Goal: Task Accomplishment & Management: Use online tool/utility

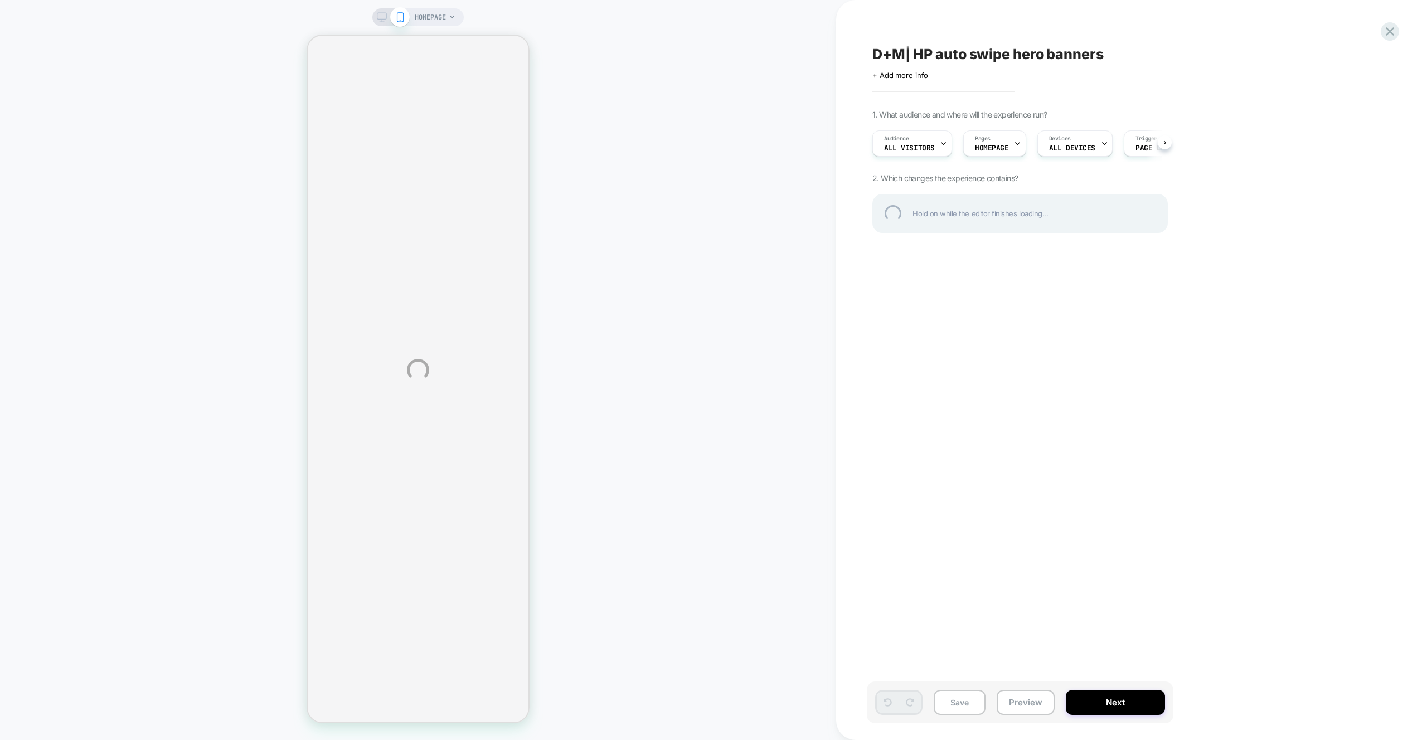
click at [1016, 708] on div "HOMEPAGE D+M| HP auto swipe hero banners Click to edit experience details + Add…" at bounding box center [713, 370] width 1427 height 740
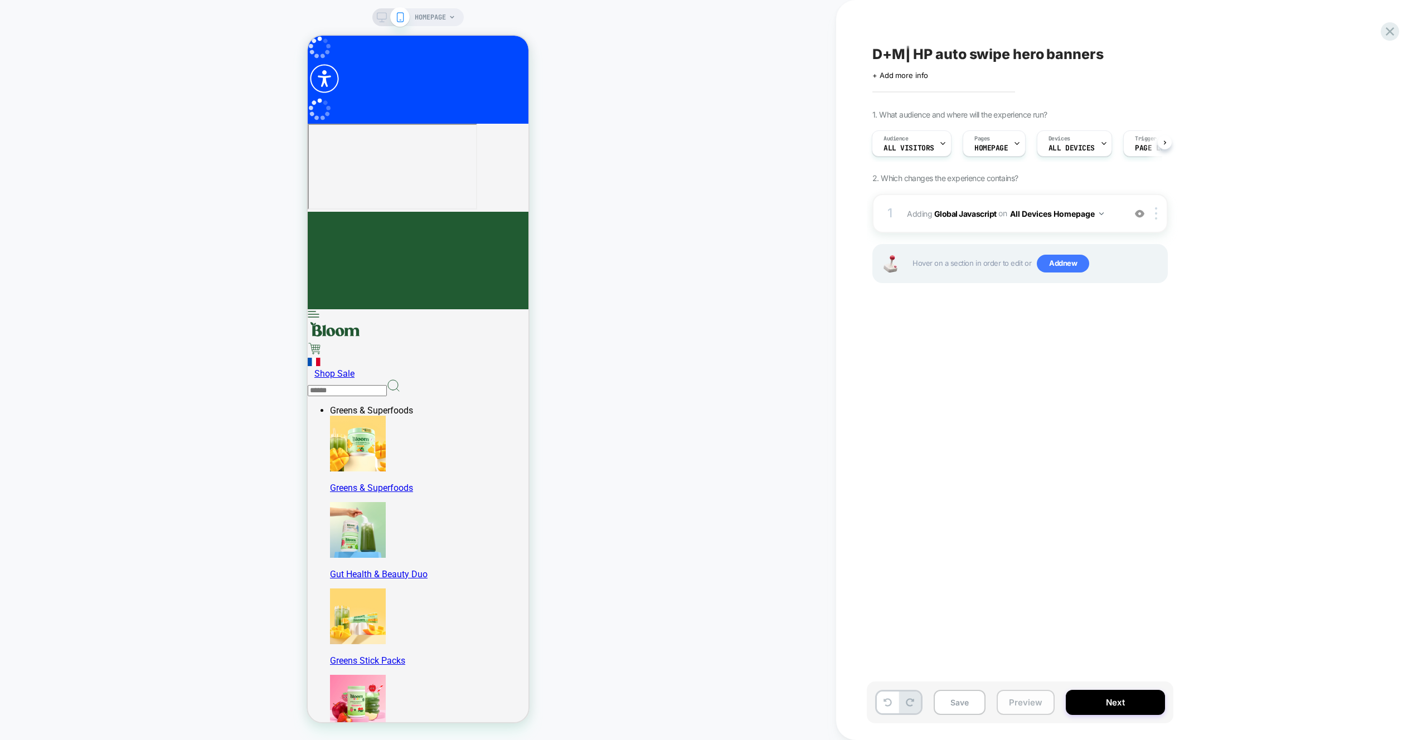
click at [221, 88] on button "Preview" at bounding box center [110, 57] width 221 height 62
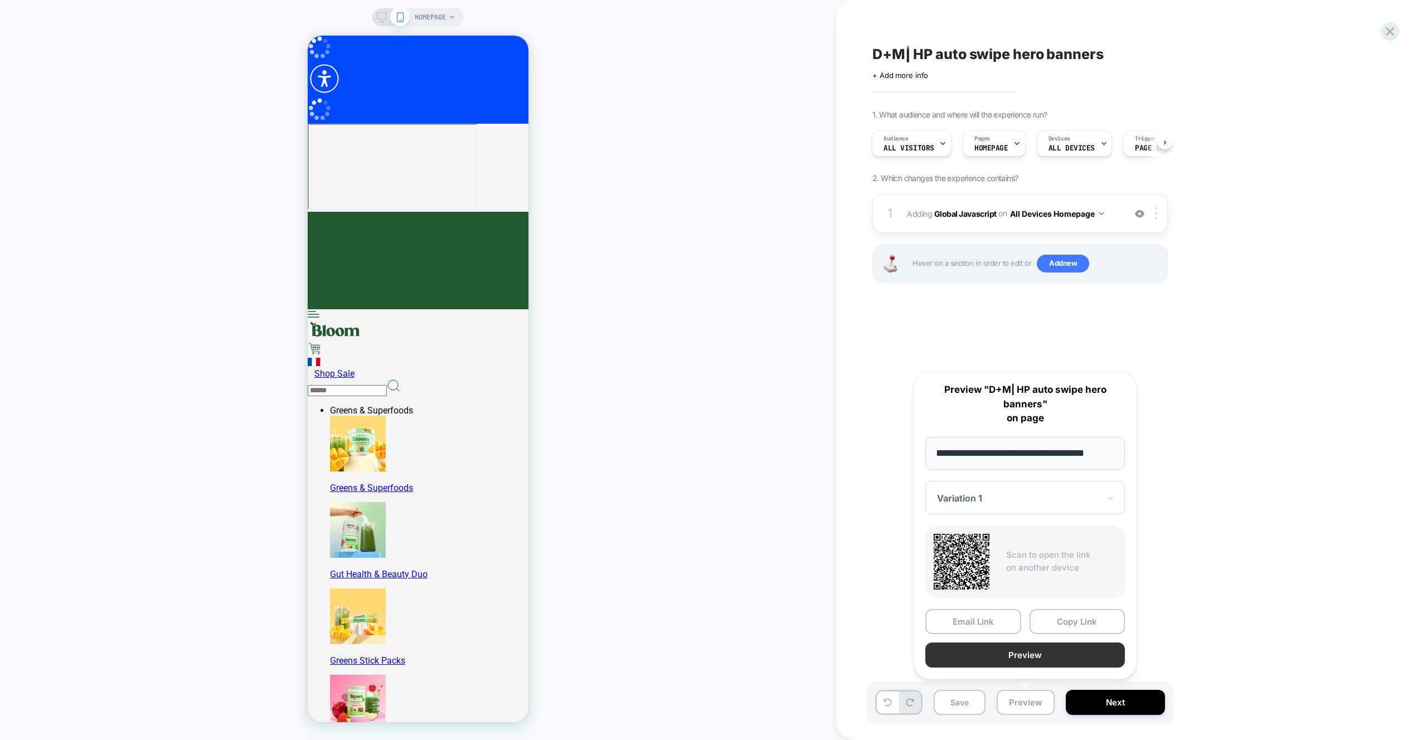
click at [221, 524] on button "Preview" at bounding box center [121, 495] width 198 height 58
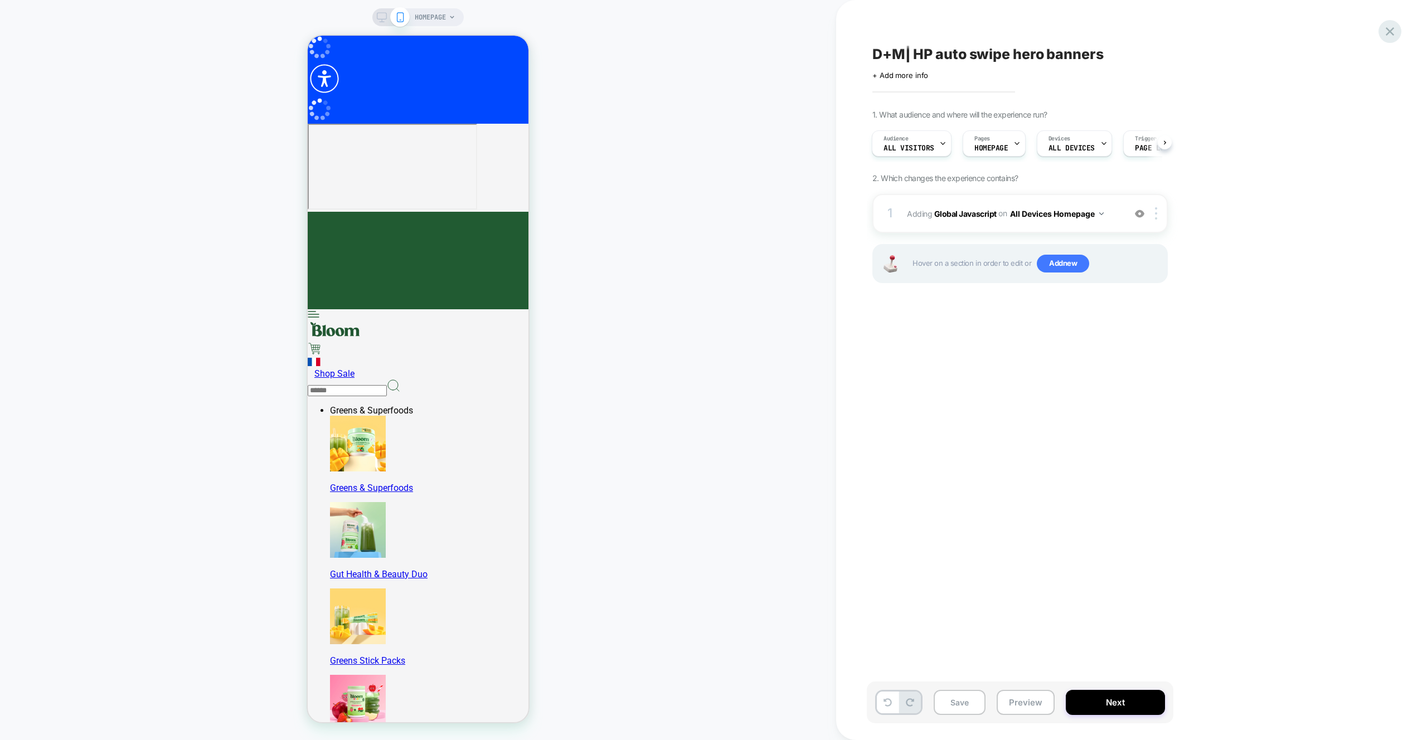
click at [1387, 33] on icon at bounding box center [1389, 31] width 8 height 8
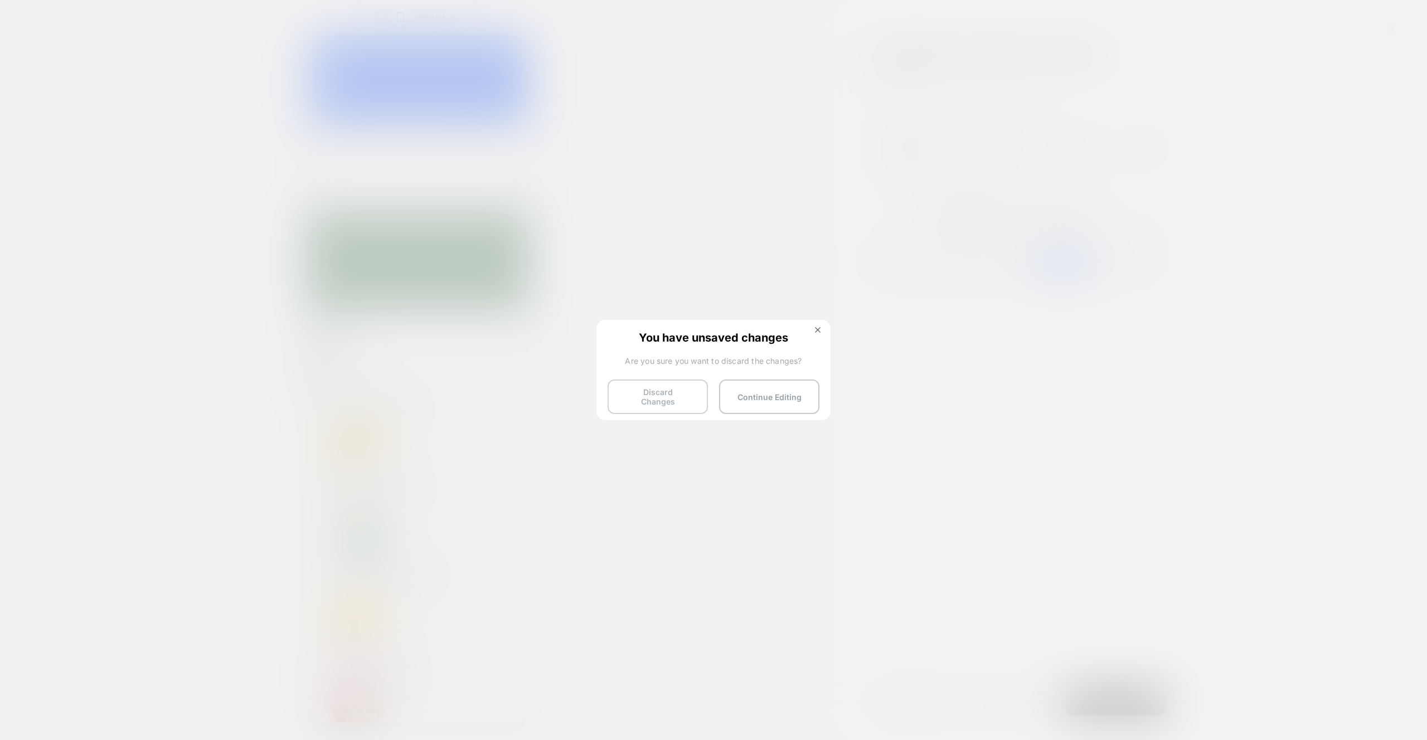
click at [22, 600] on button "Discard Changes" at bounding box center [22, 605] width 0 height 11
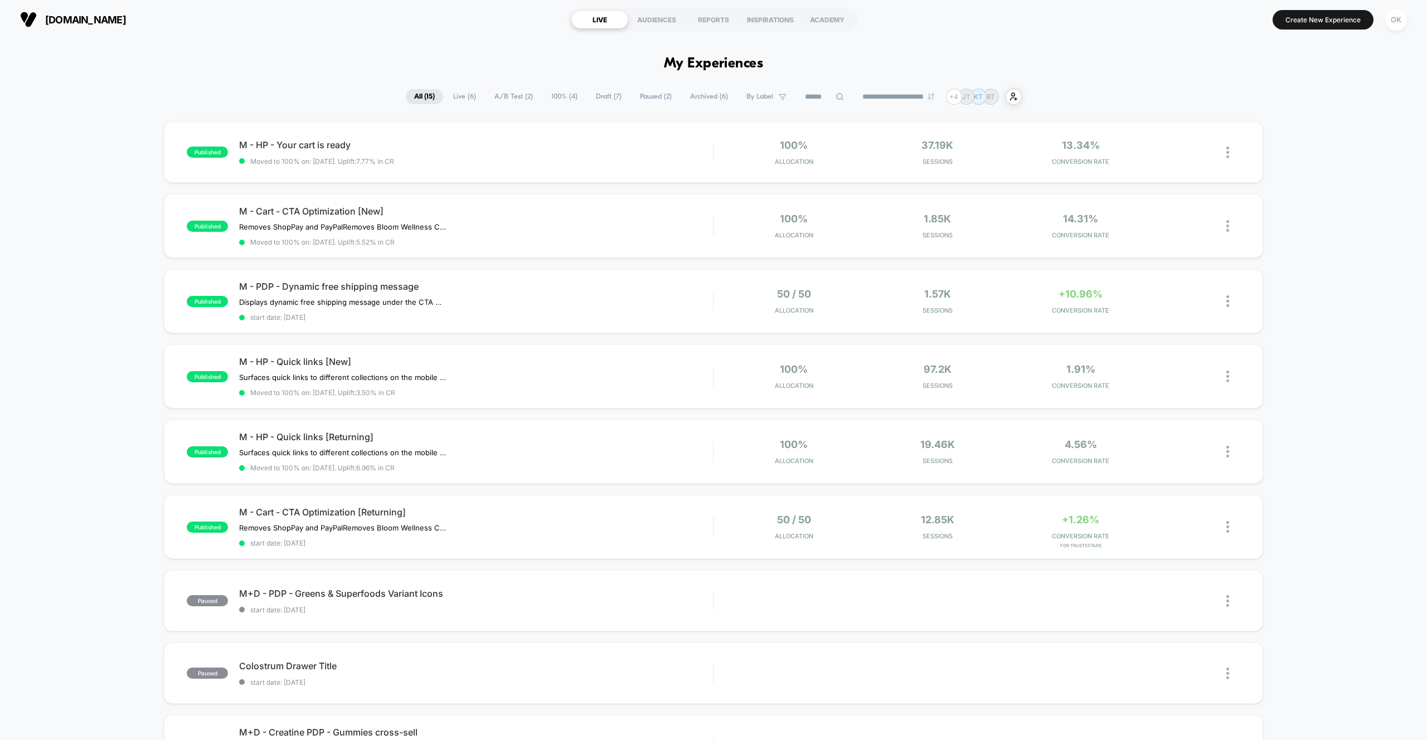
click at [602, 102] on span "Draft ( 7 )" at bounding box center [608, 96] width 42 height 15
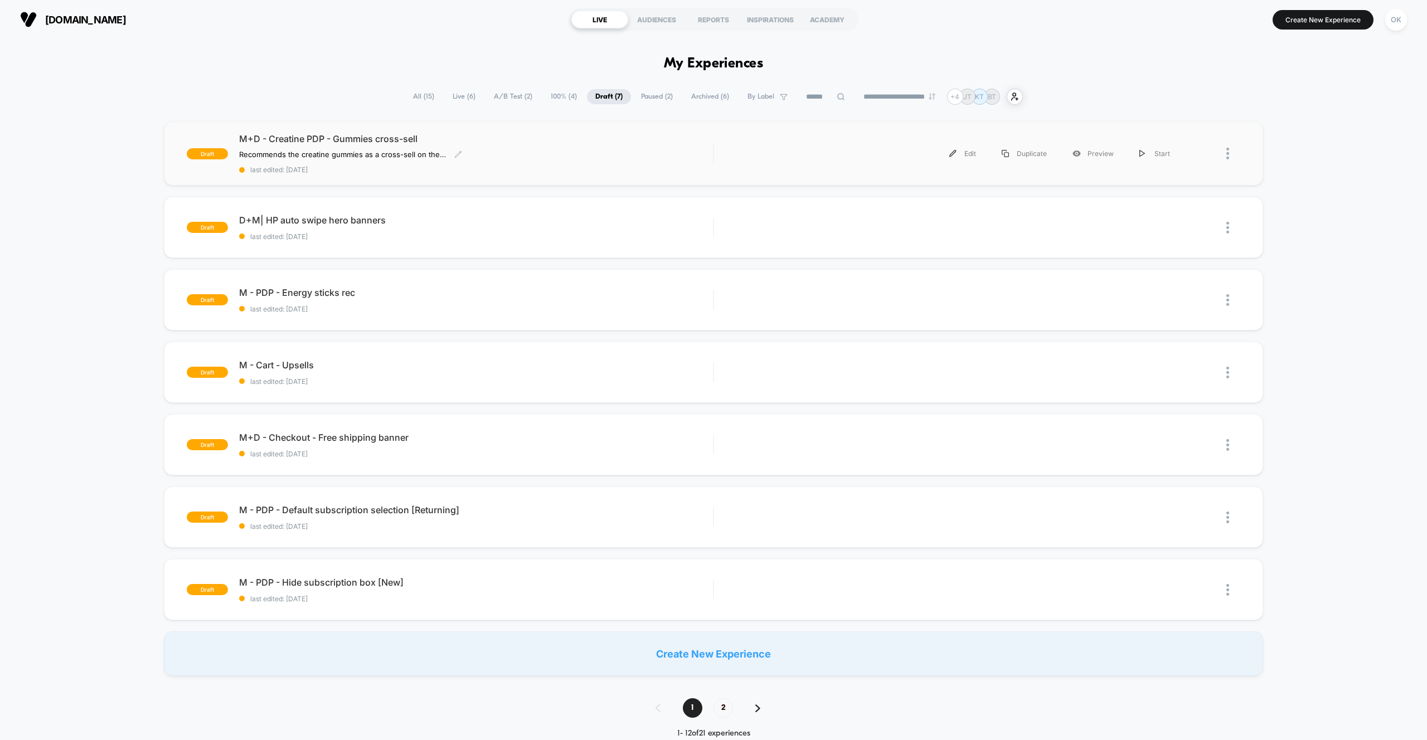
click at [394, 139] on span "M+D - Creatine PDP - Gummies cross-sell" at bounding box center [476, 138] width 474 height 11
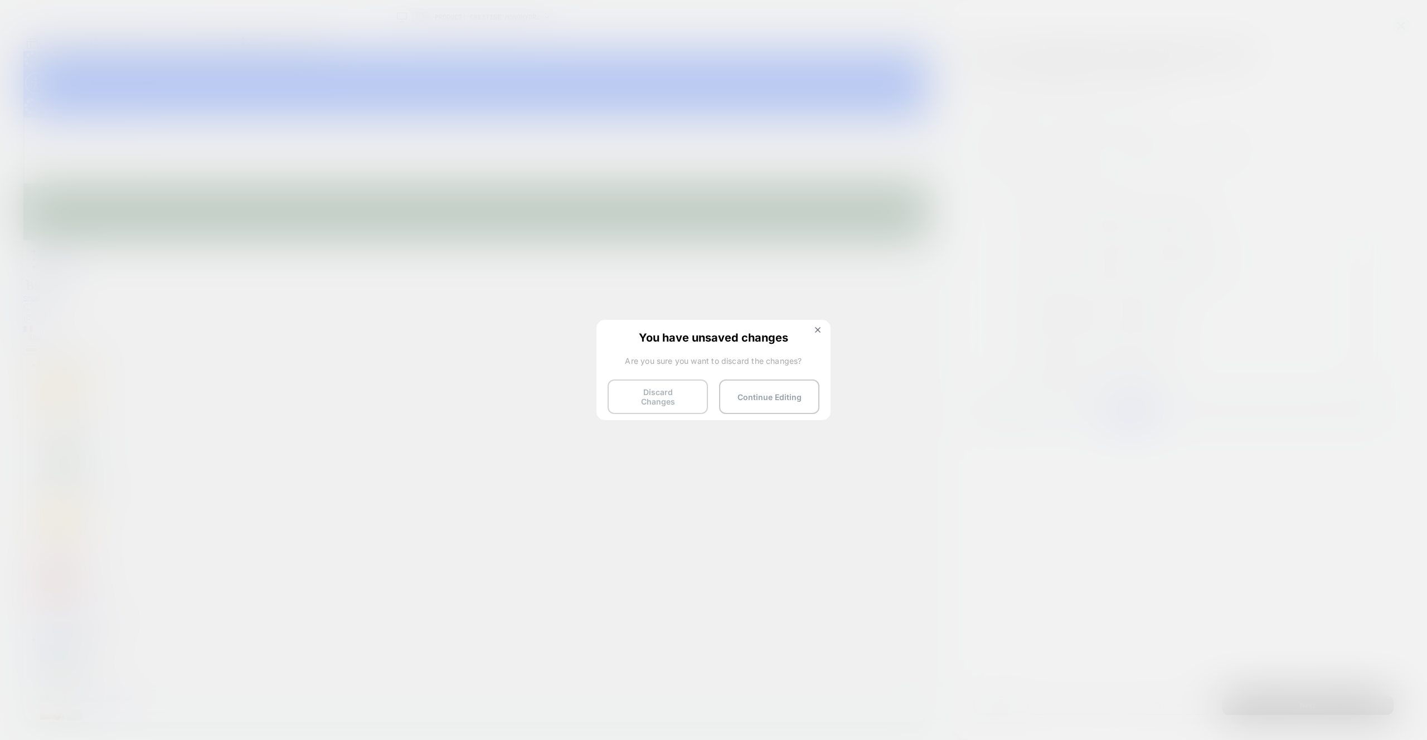
click at [0, 0] on button "Discard Changes" at bounding box center [0, 0] width 0 height 0
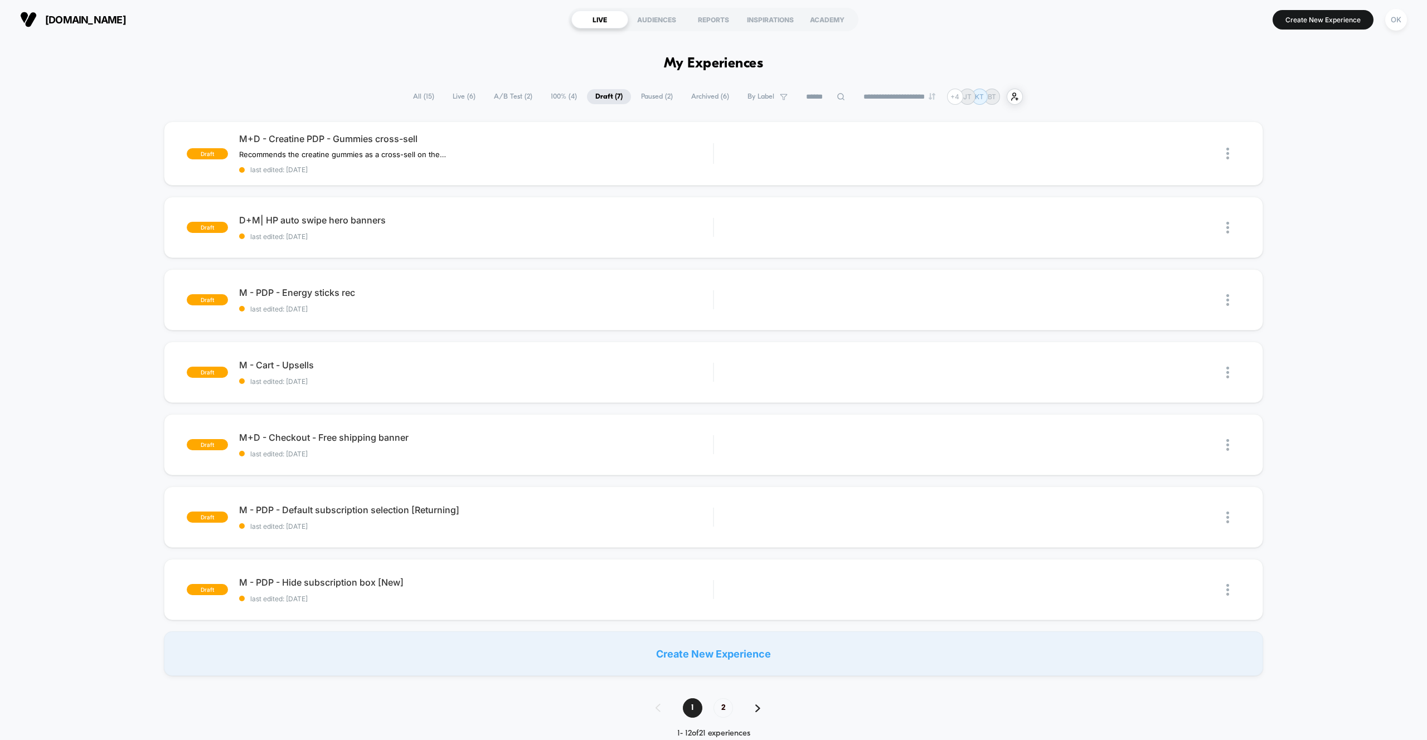
click at [407, 97] on span "All ( 15 )" at bounding box center [424, 96] width 38 height 15
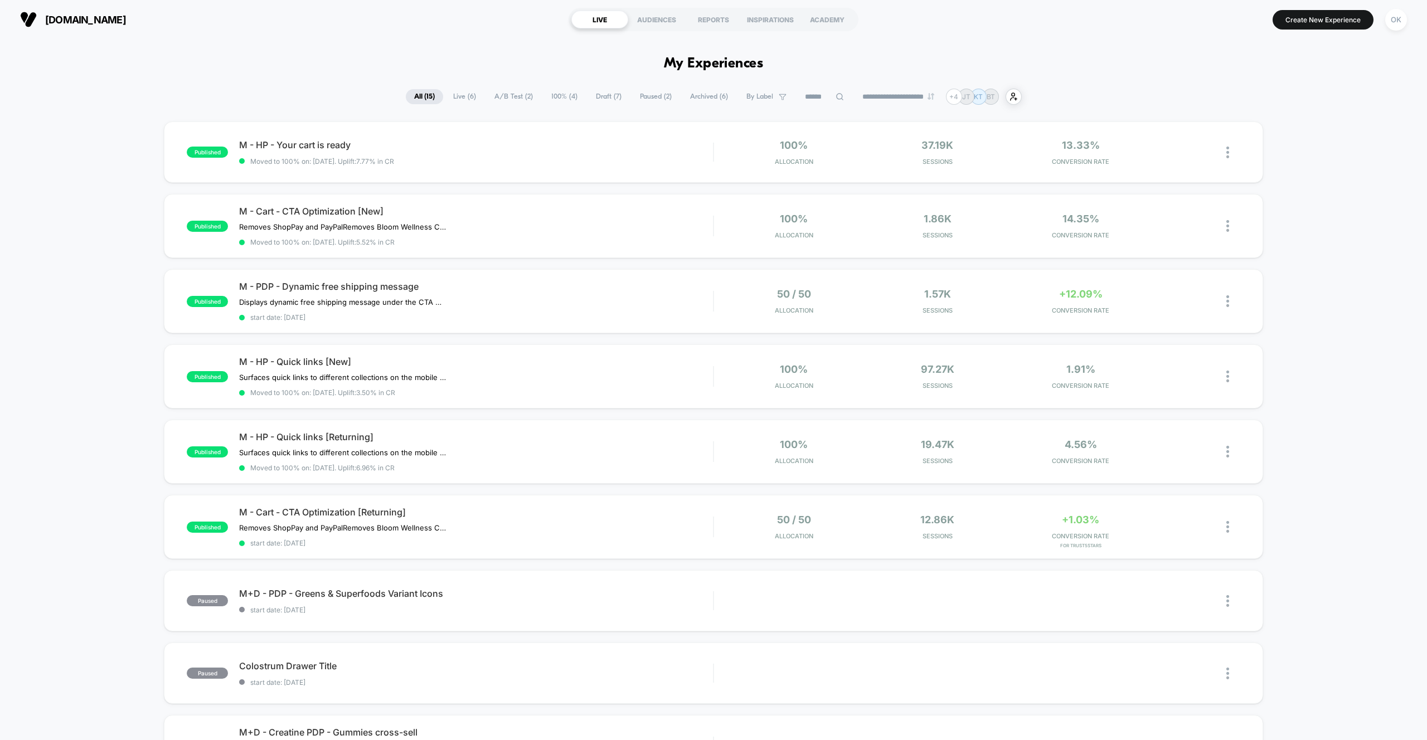
click at [596, 95] on span "Draft ( 7 )" at bounding box center [608, 96] width 42 height 15
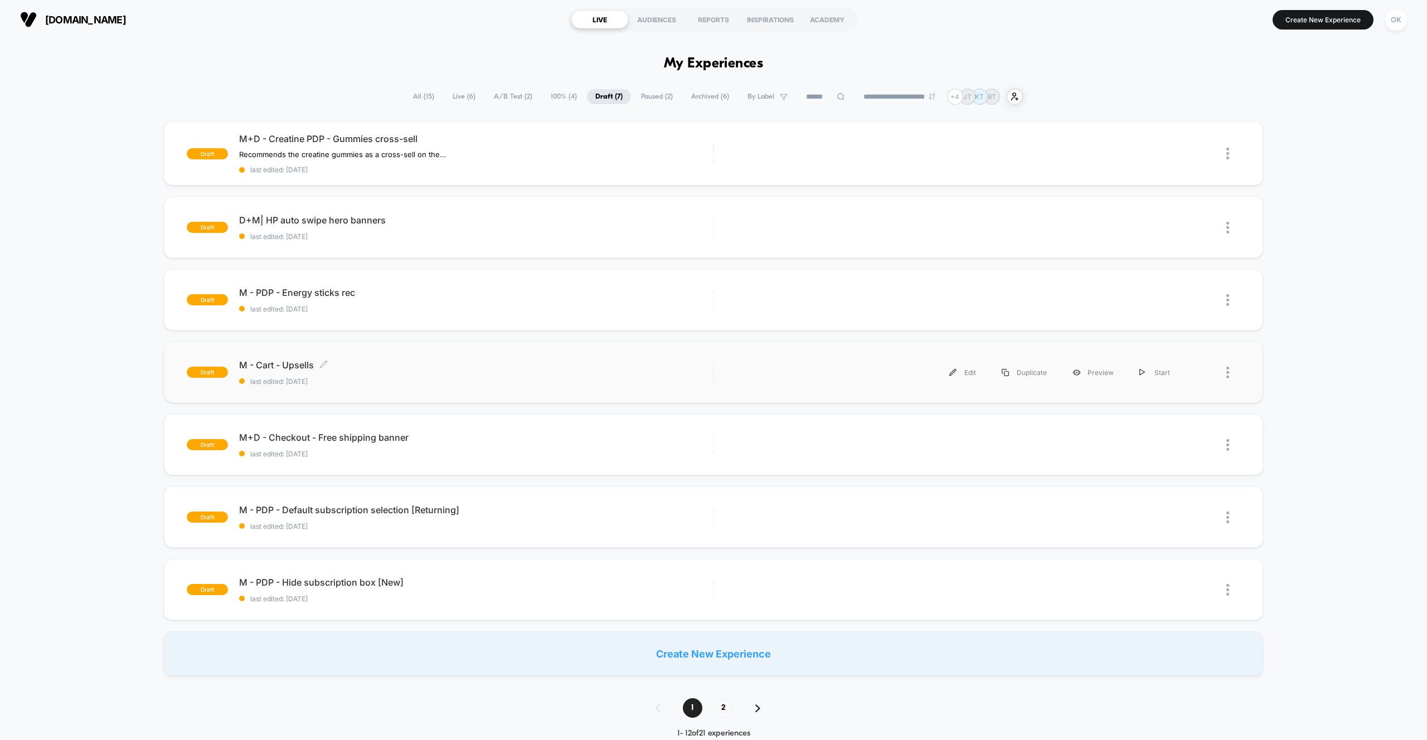
click at [294, 367] on span "M - Cart - Upsells Click to edit experience details" at bounding box center [476, 364] width 474 height 11
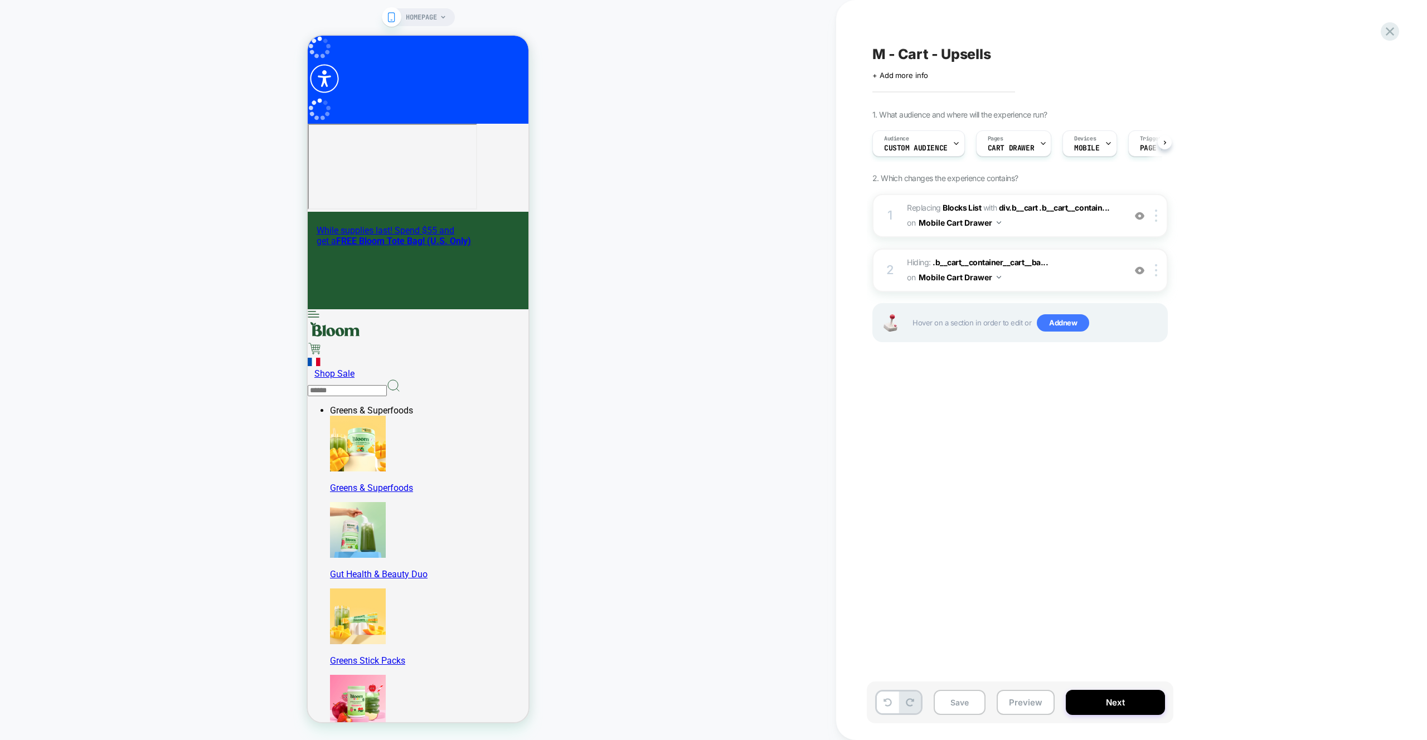
scroll to position [0, 1]
click at [1071, 223] on span "#_loomi_addon_1751559195682 Replacing Blocks List WITH div.b__cart .b__cart__co…" at bounding box center [1013, 216] width 212 height 30
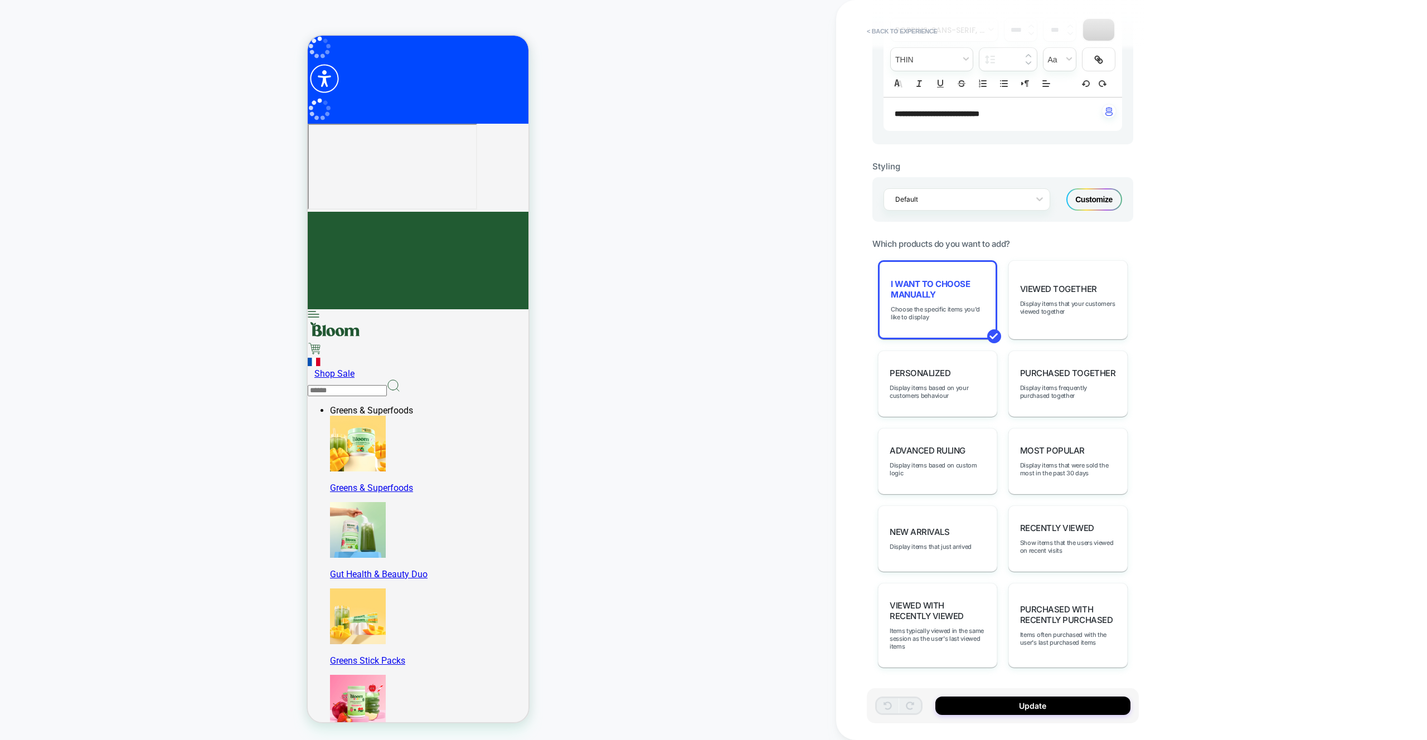
scroll to position [0, 0]
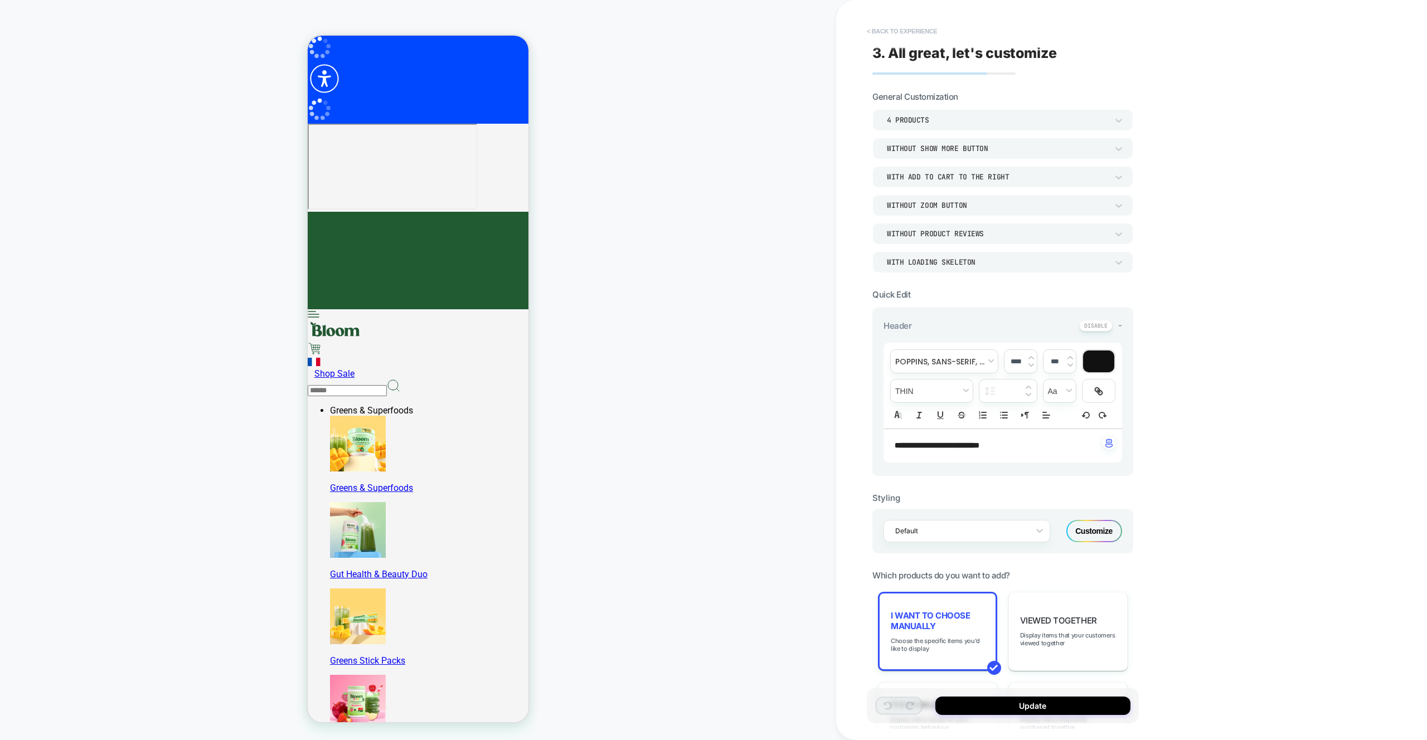
click at [887, 35] on button "< Back to experience" at bounding box center [901, 31] width 81 height 18
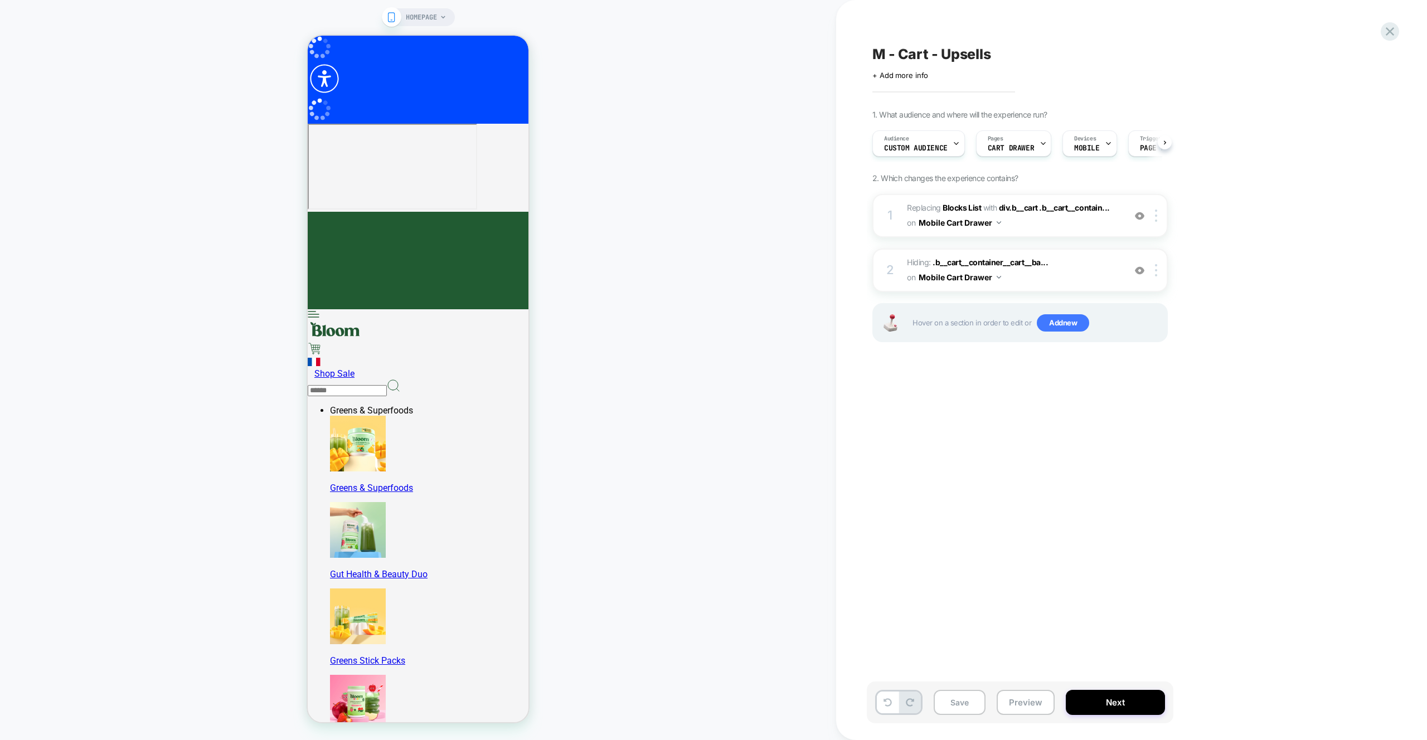
scroll to position [0, 1]
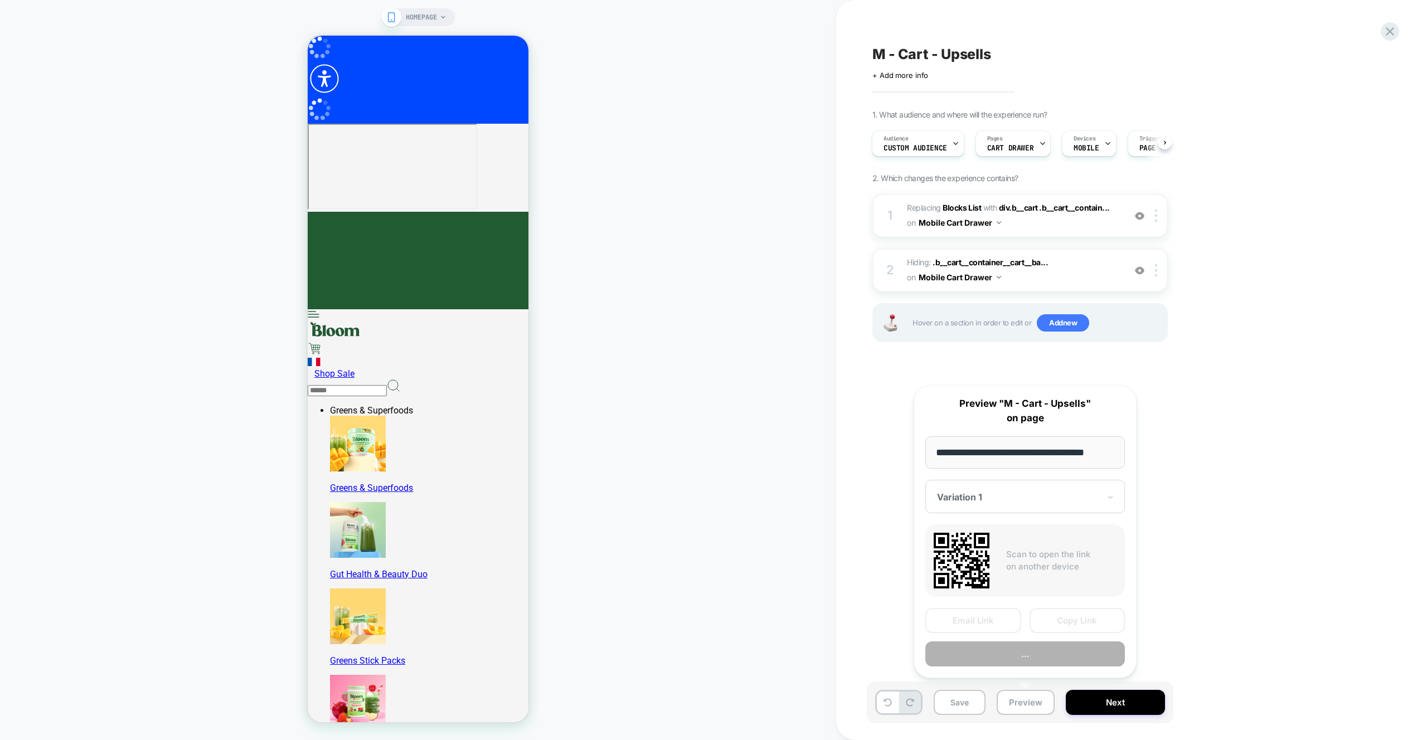
scroll to position [0, 8]
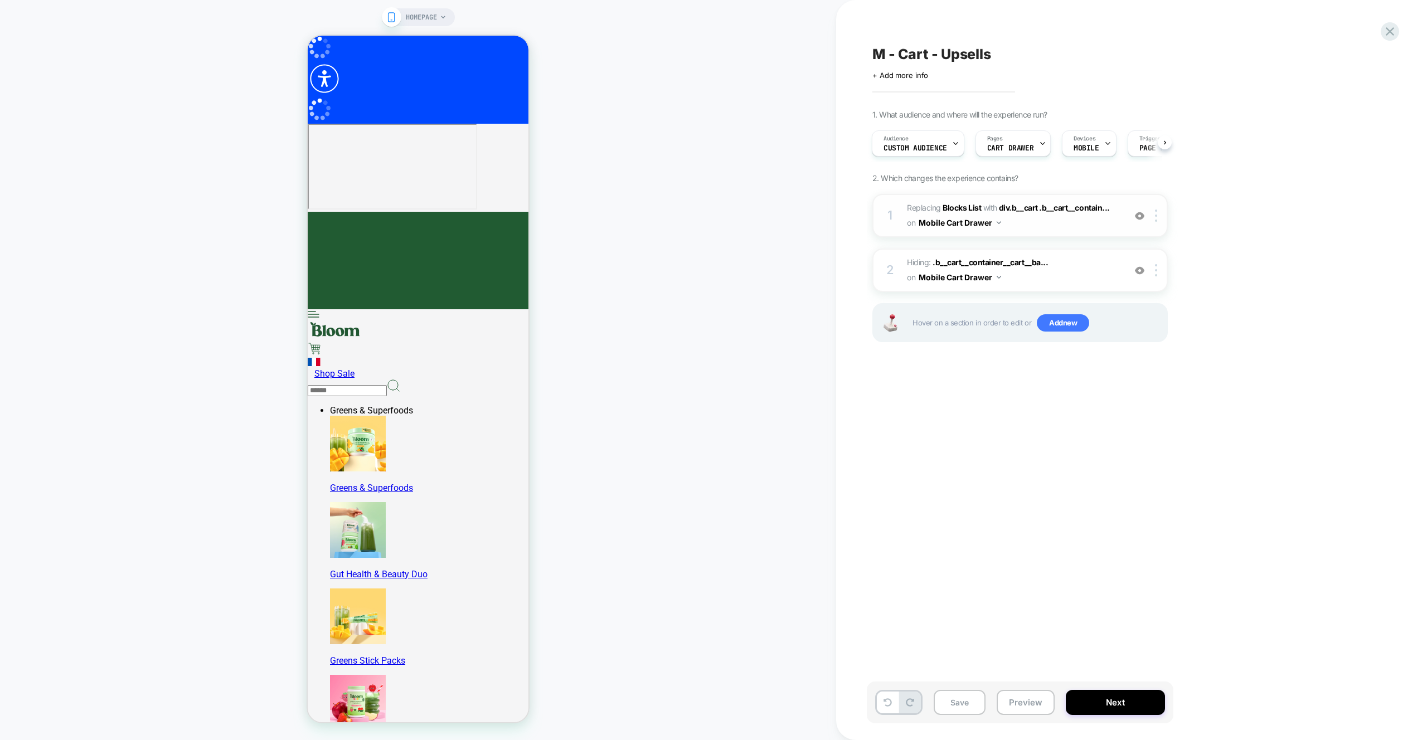
click at [0, 0] on img at bounding box center [0, 0] width 0 height 0
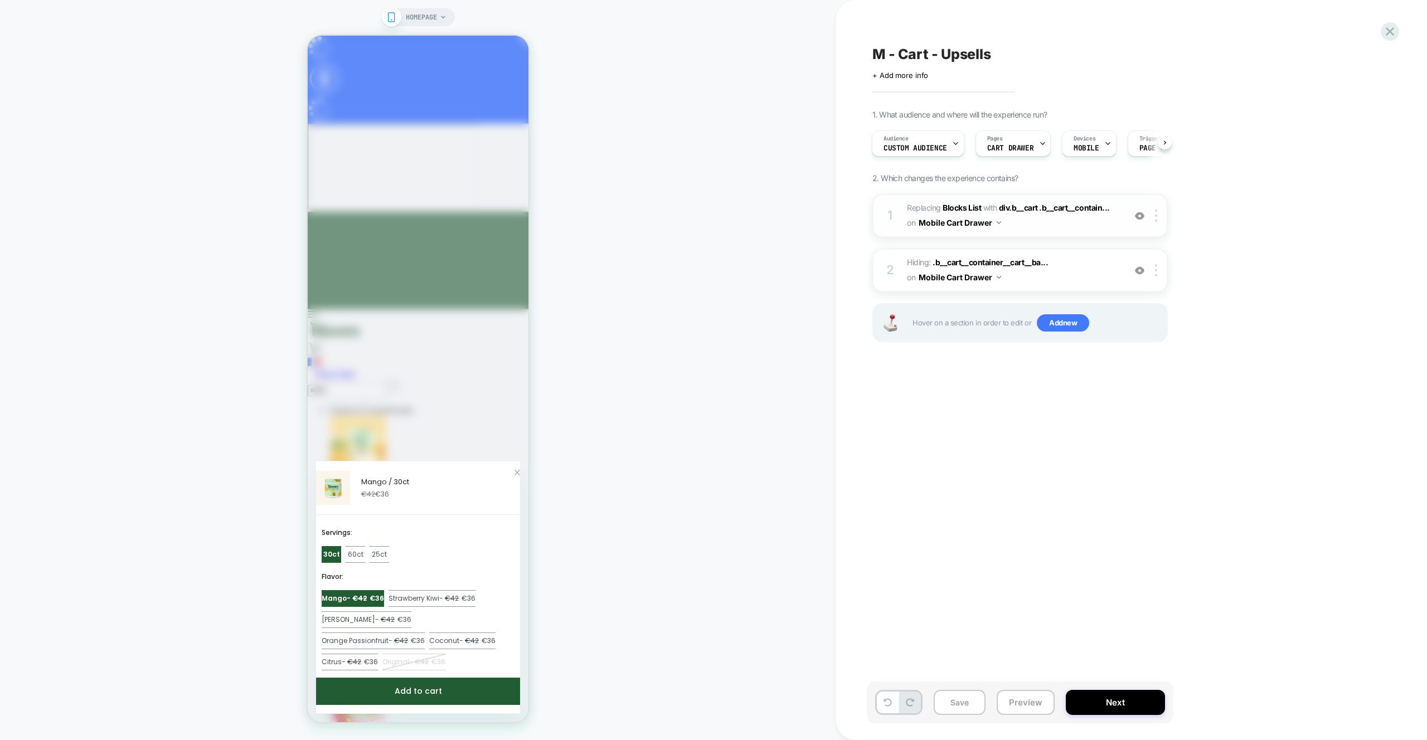
click at [643, 517] on div "HOMEPAGE" at bounding box center [418, 370] width 836 height 718
click at [514, 470] on div "Zoom Button" at bounding box center [517, 473] width 6 height 6
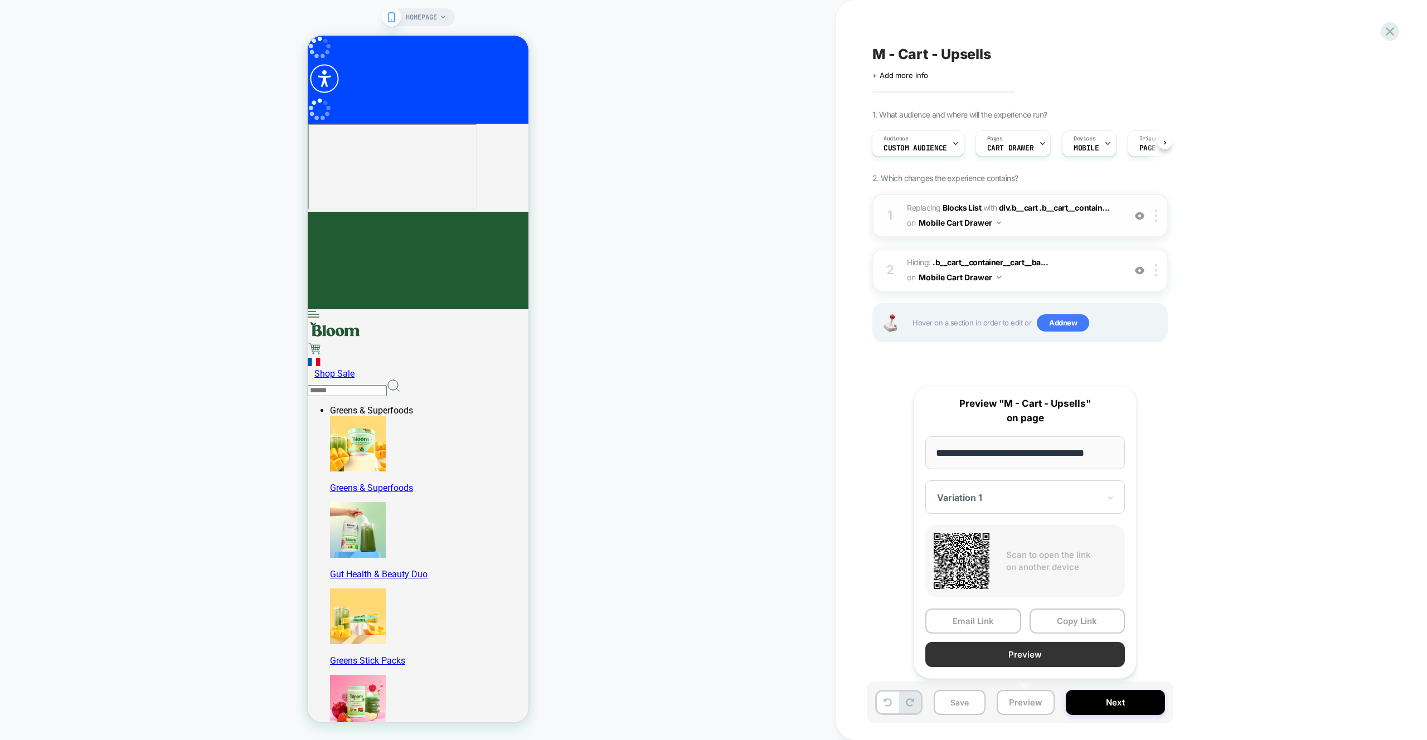
scroll to position [0, 0]
click at [1014, 649] on button "Preview" at bounding box center [1024, 654] width 199 height 25
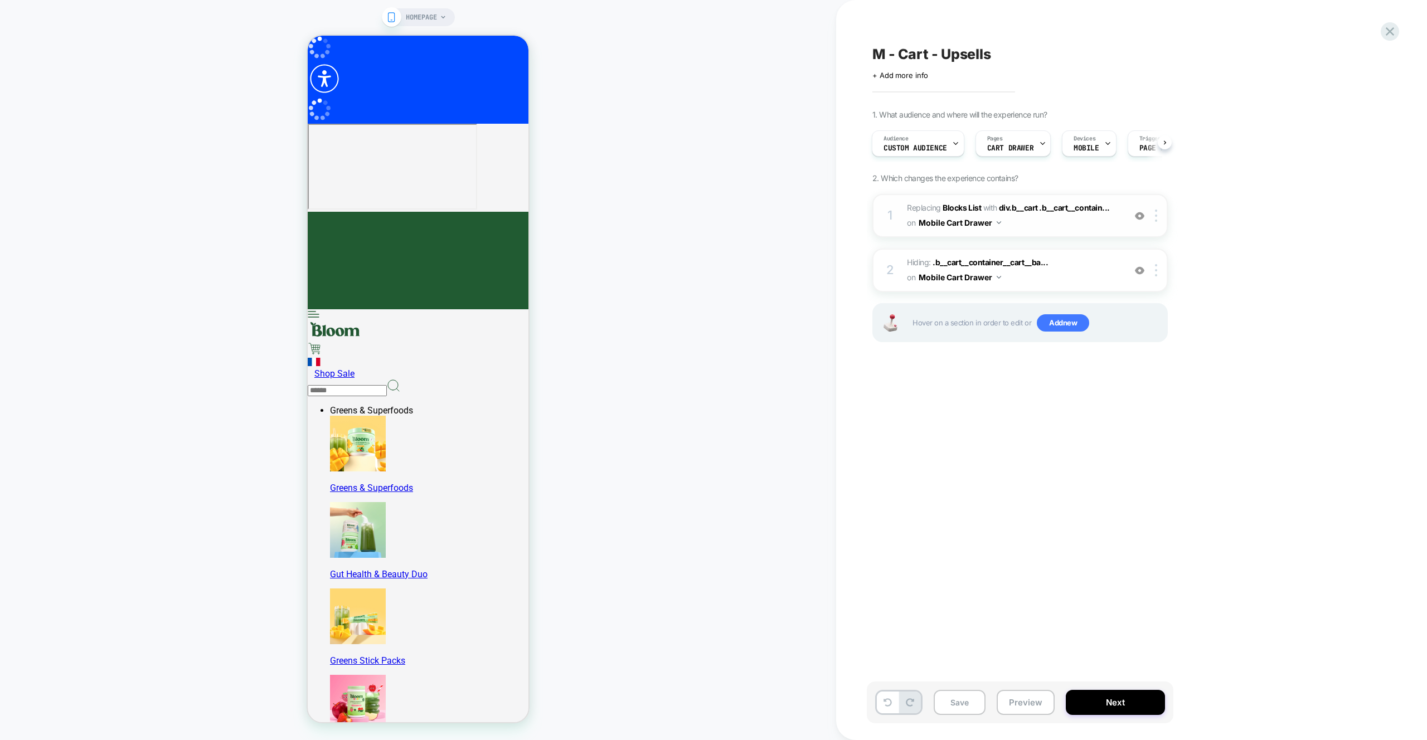
click at [440, 18] on icon at bounding box center [443, 17] width 7 height 7
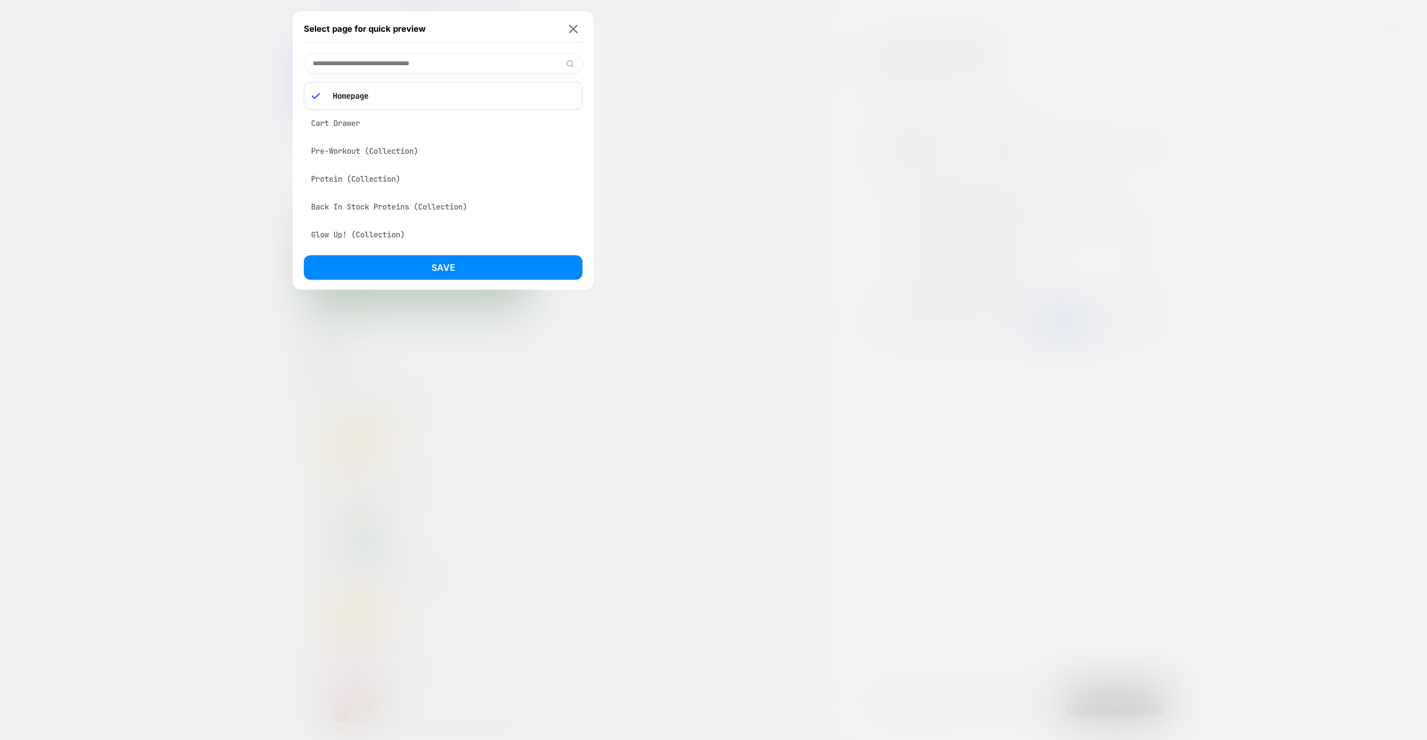
click at [349, 123] on div "Cart Drawer" at bounding box center [443, 123] width 279 height 21
click at [441, 266] on button "Save" at bounding box center [443, 267] width 279 height 25
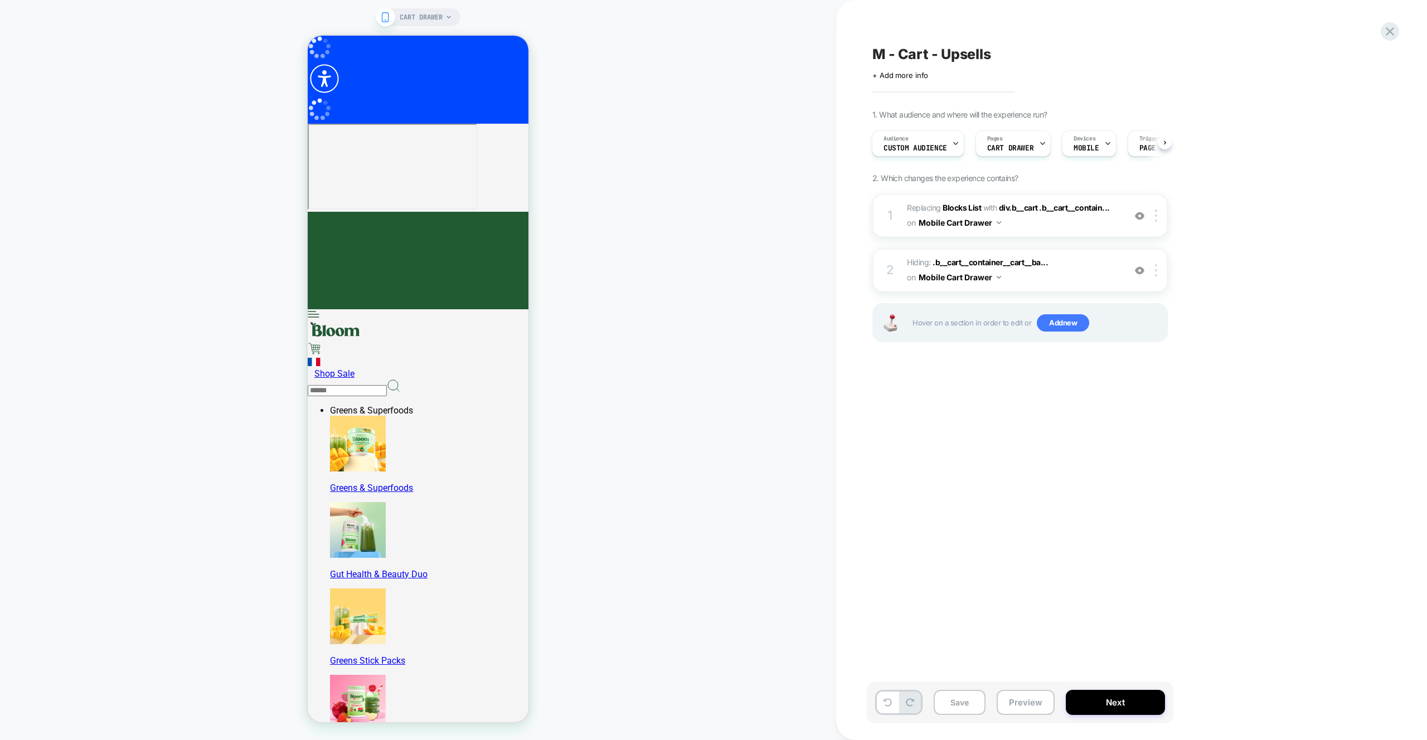
scroll to position [0, 1]
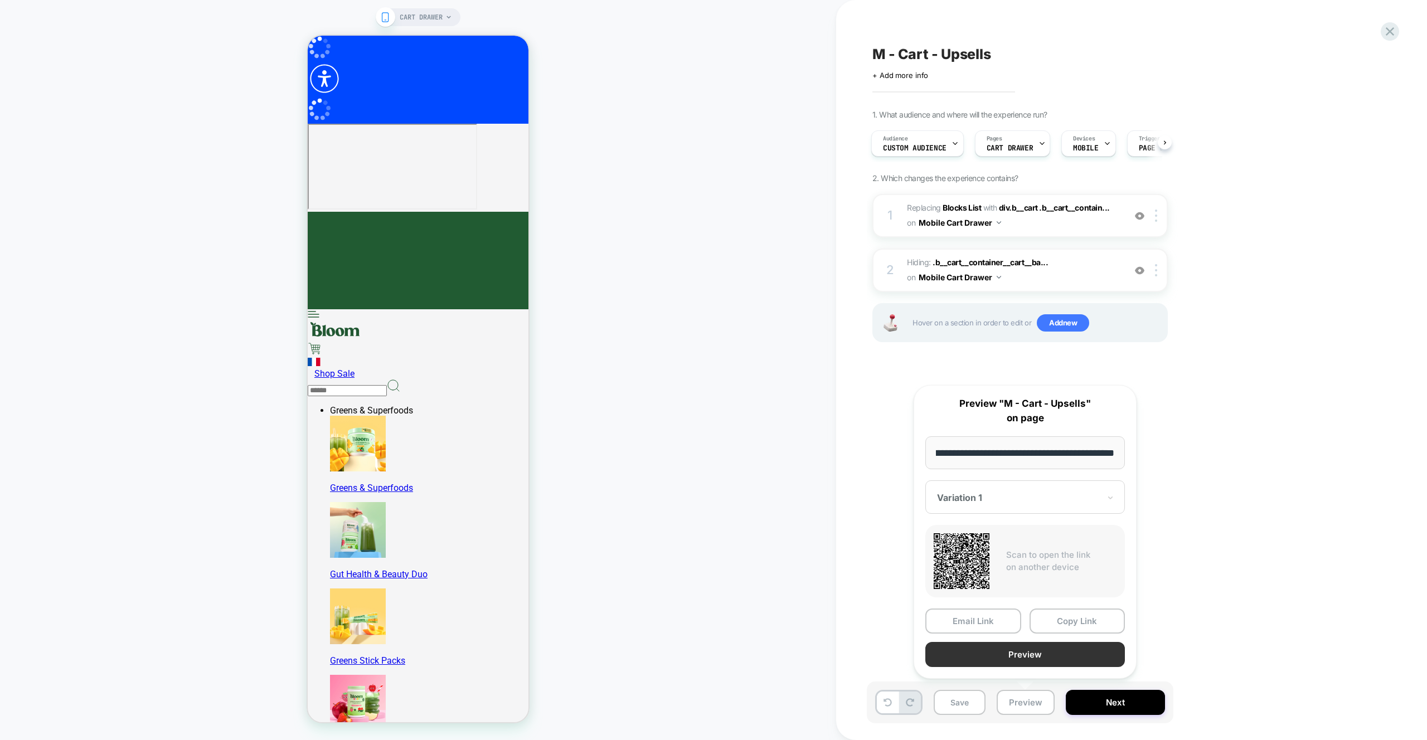
scroll to position [0, 0]
click at [1054, 652] on button "Preview" at bounding box center [1024, 654] width 199 height 25
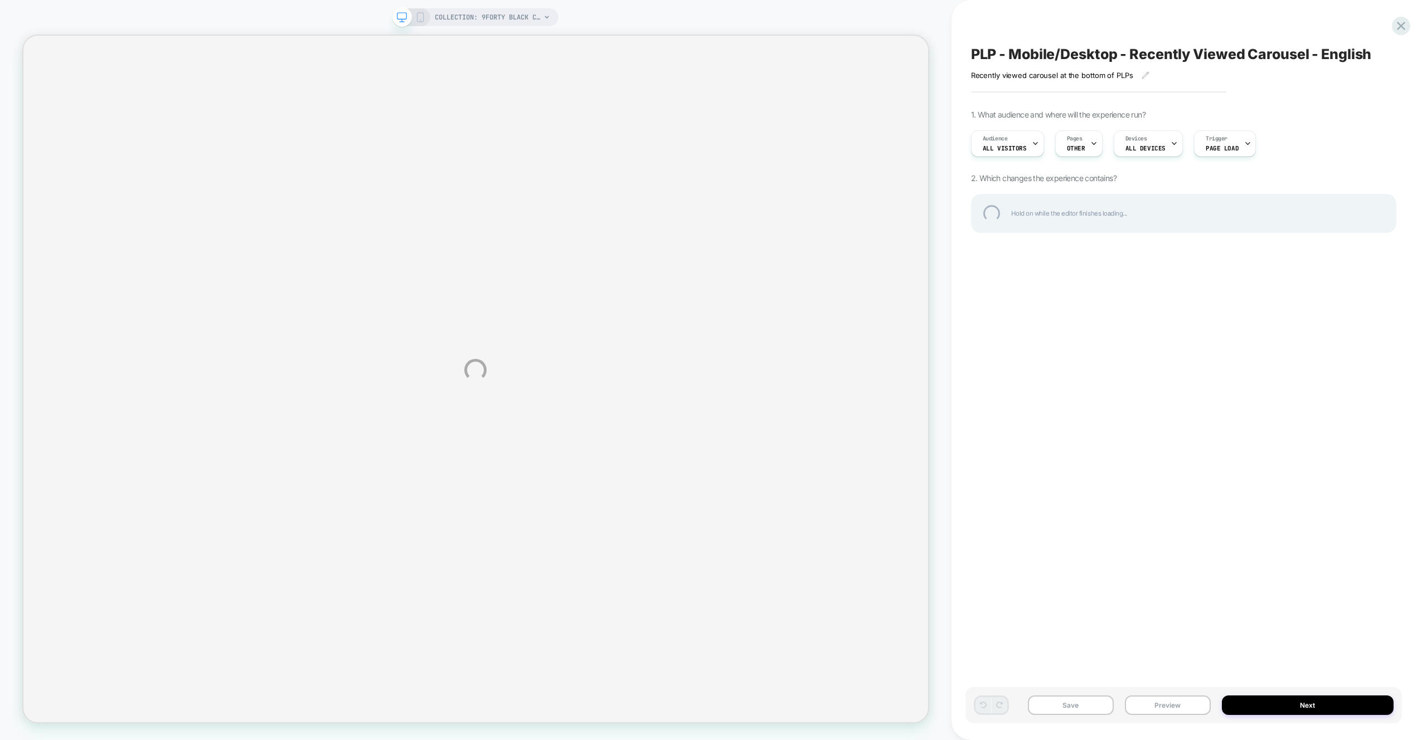
click at [1168, 701] on div "COLLECTION: 9FORTY BLACK CAPS (Category) COLLECTION: 9FORTY BLACK CAPS (Categor…" at bounding box center [713, 370] width 1427 height 740
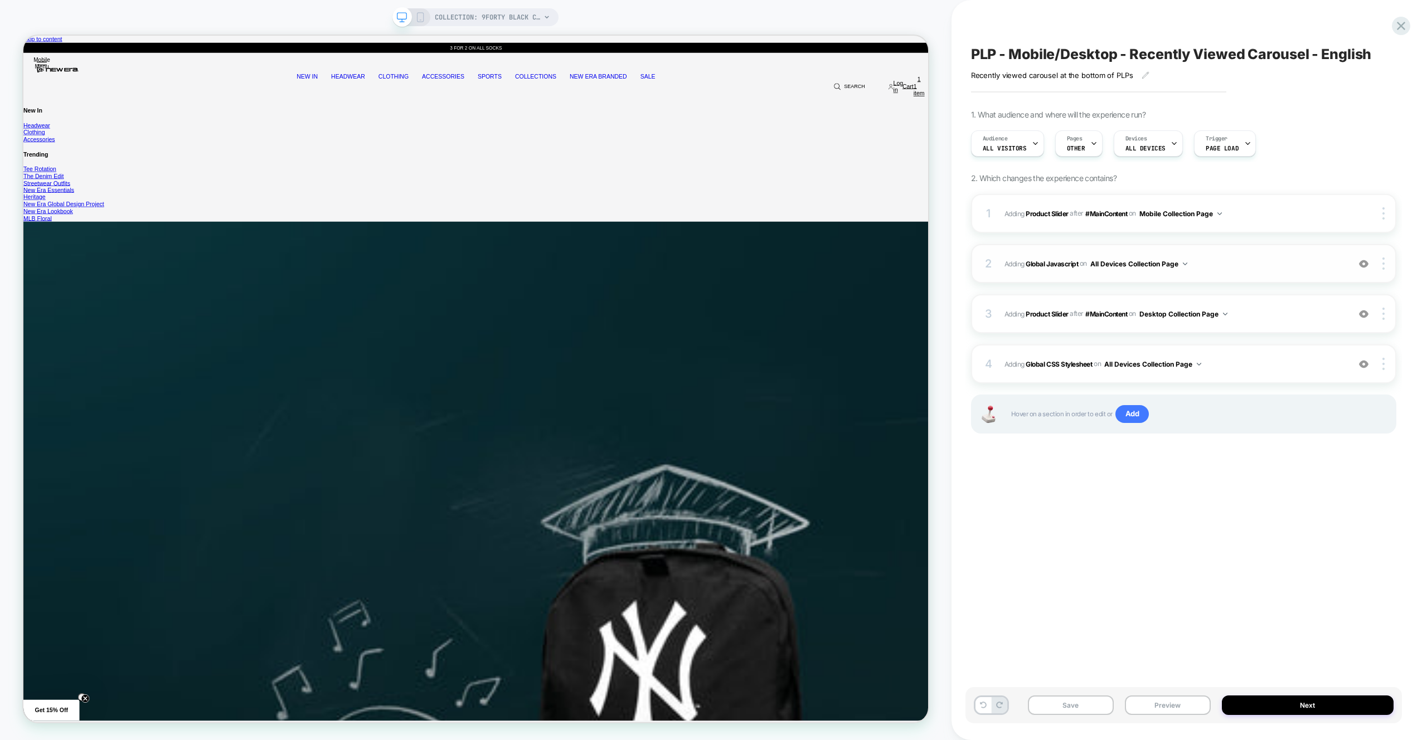
click at [1237, 276] on div "2 Adding Global Javascript on All Devices Collection Page Add Before Add After …" at bounding box center [1183, 263] width 425 height 39
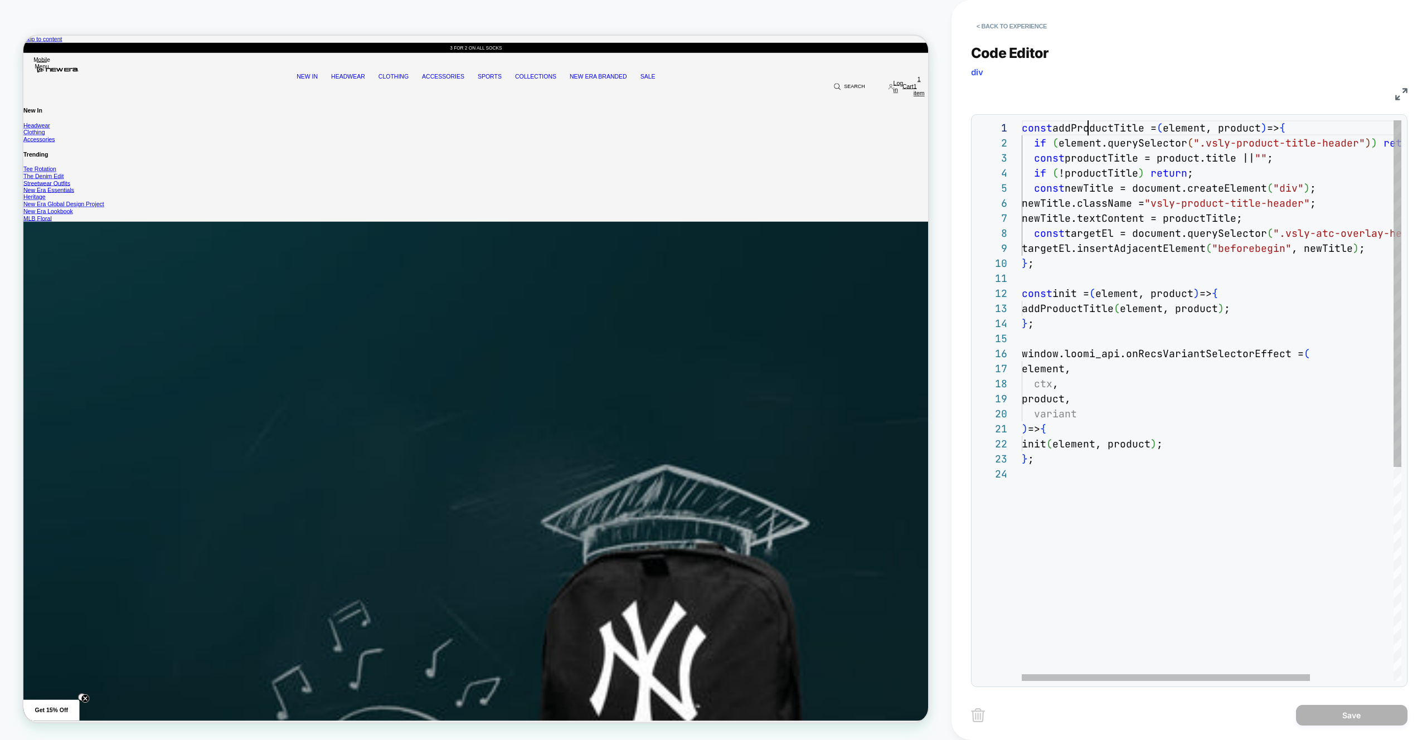
scroll to position [0, 66]
click at [1089, 127] on div "const addProductTitle = ( element, product ) => { if ( element.querySelector ( …" at bounding box center [1265, 573] width 489 height 907
click at [1134, 199] on div "const addProductTitle = ( element, product ) => { if ( element.querySelector ( …" at bounding box center [1265, 573] width 489 height 907
click at [1148, 243] on div "const addProductTitle = ( element, product ) => { if ( element.querySelector ( …" at bounding box center [1265, 573] width 489 height 907
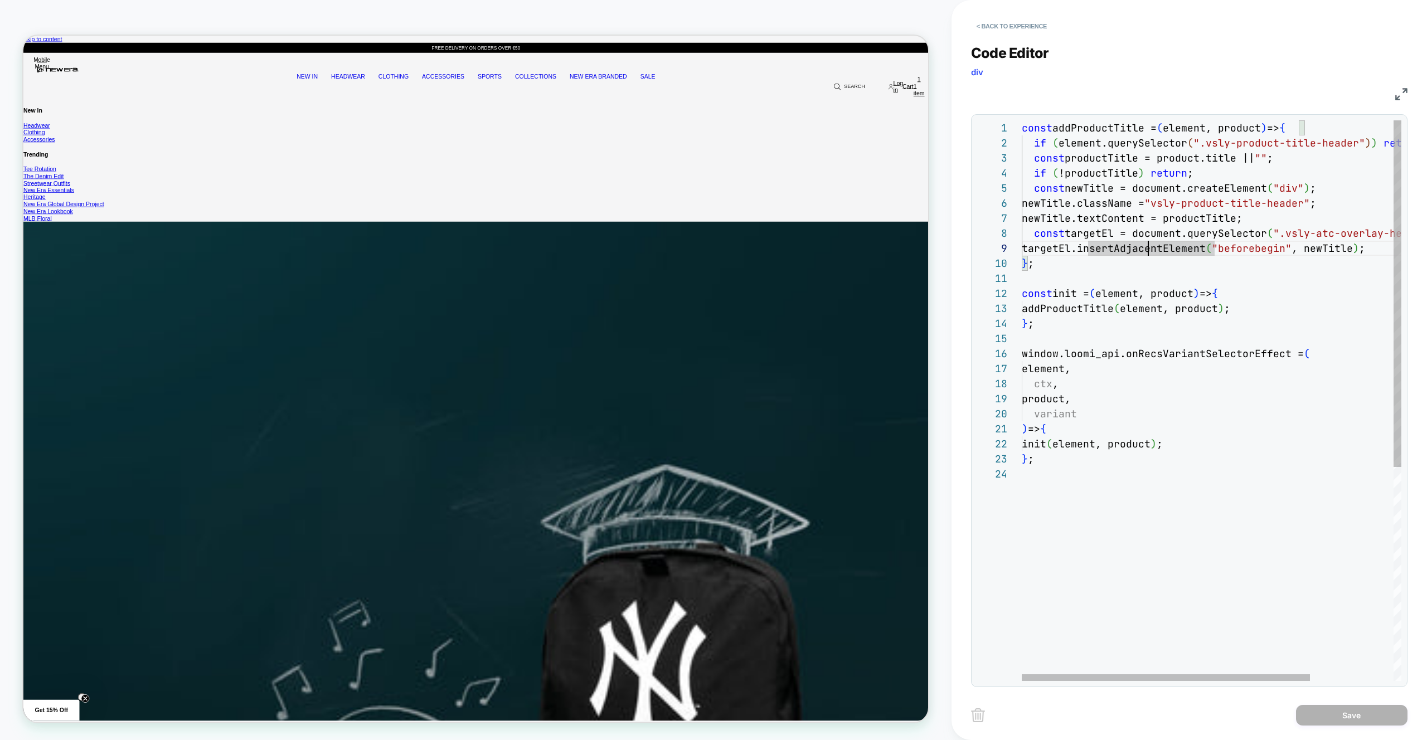
type textarea "**********"
drag, startPoint x: 1128, startPoint y: 518, endPoint x: 1102, endPoint y: 377, distance: 143.8
click at [1128, 518] on div "const addProductTitle = ( element, product ) => { if ( element.querySelector ( …" at bounding box center [1265, 573] width 489 height 907
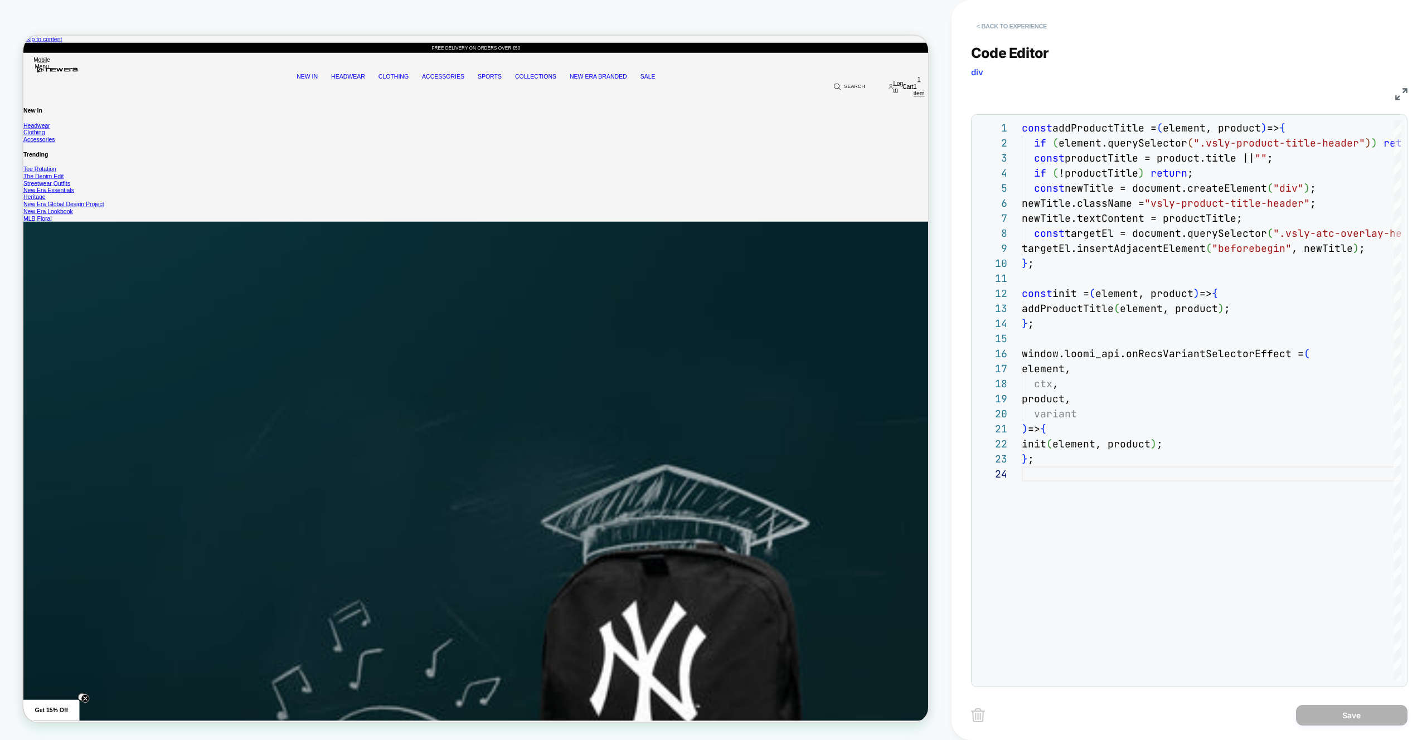
click at [1015, 23] on button "< Back to experience" at bounding box center [1011, 26] width 81 height 18
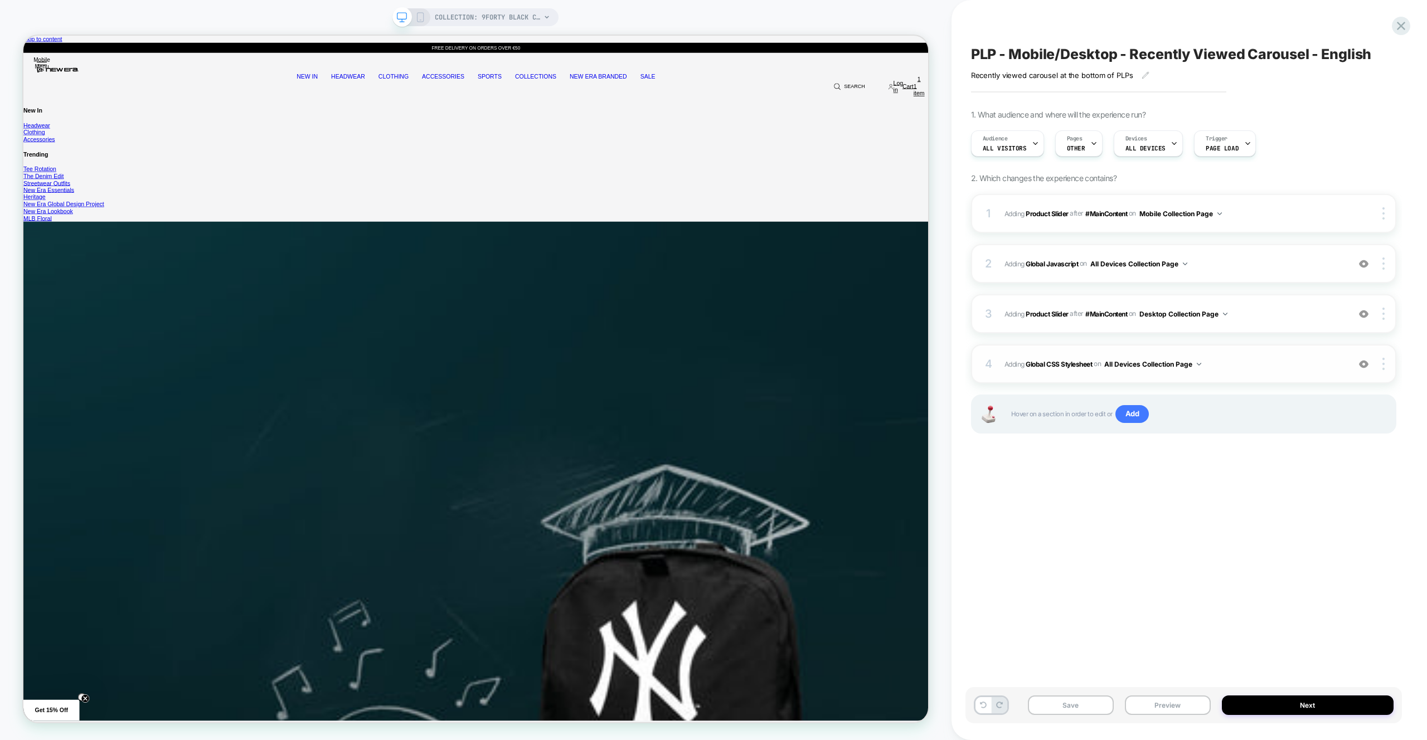
click at [1239, 363] on span "Adding Global CSS Stylesheet on All Devices Collection Page" at bounding box center [1173, 364] width 339 height 14
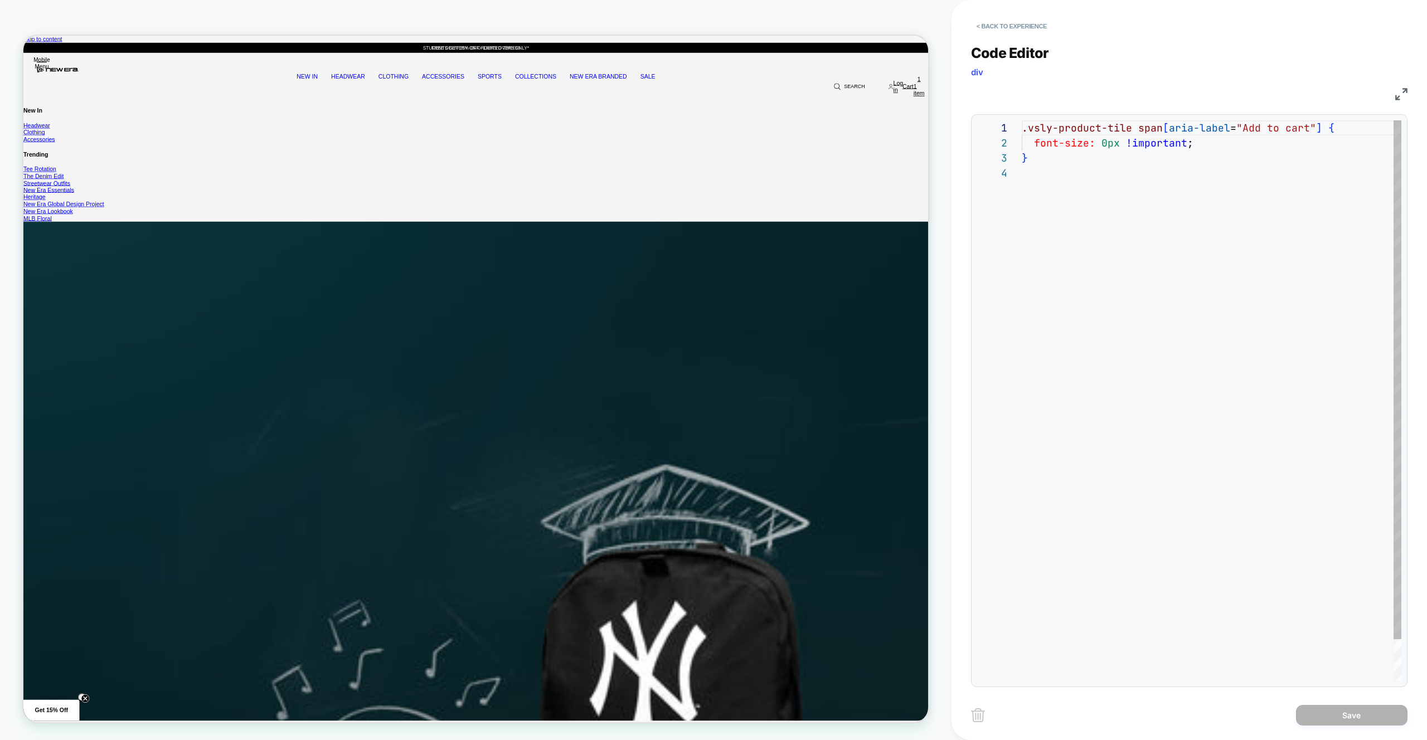
click at [1142, 260] on div ".vsly-product-tile span [ aria-label = "Add to cart" ] { font-size: 0px !import…" at bounding box center [1210, 423] width 379 height 606
click at [1114, 142] on div ".vsly-product-tile span [ aria-label = "Add to cart" ] { font-size: 0px !import…" at bounding box center [1210, 423] width 379 height 606
click at [1115, 132] on div ".vsly-product-tile span [ aria-label = "Add to cart" ] { font-size: 0px !import…" at bounding box center [1210, 423] width 379 height 606
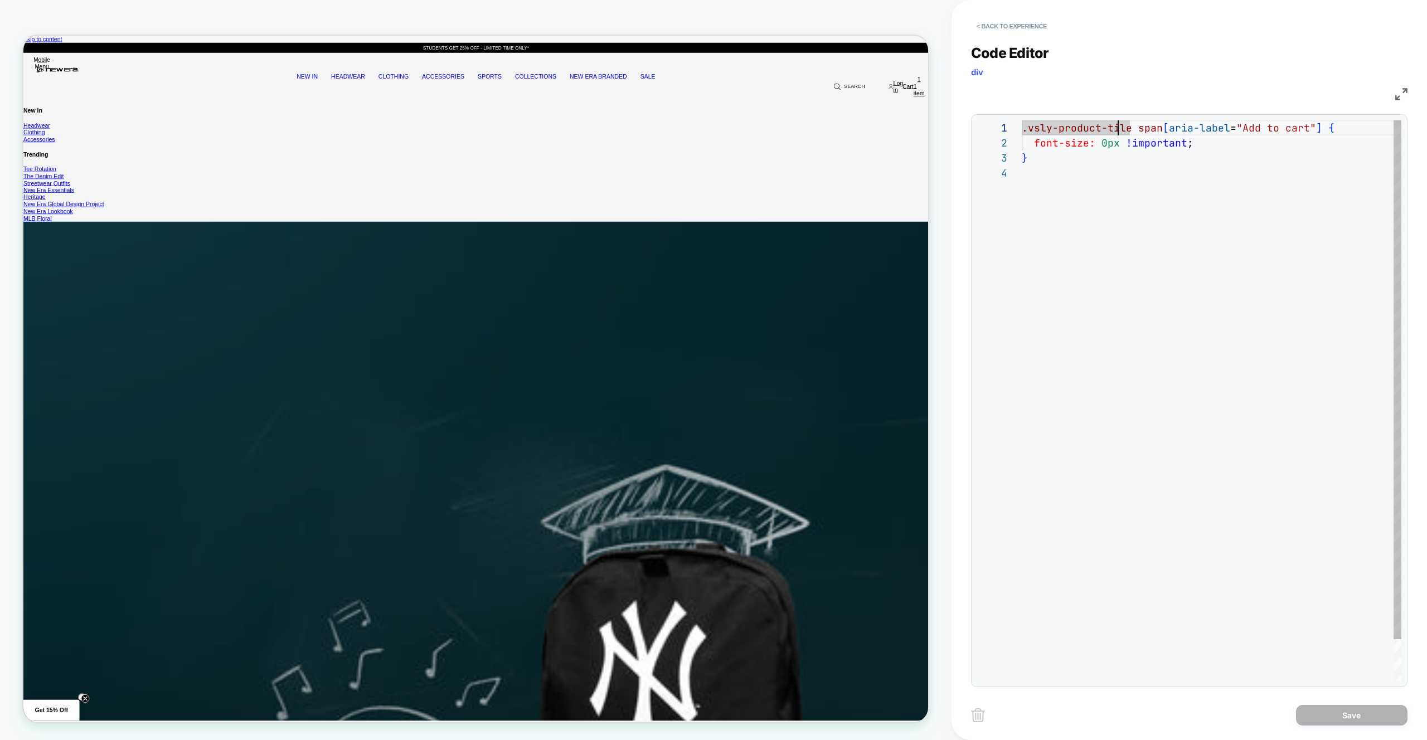
click at [1218, 337] on div ".vsly-product-tile span [ aria-label = "Add to cart" ] { font-size: 0px !import…" at bounding box center [1210, 423] width 379 height 606
click at [1267, 558] on div ".vsly-product-tile span [ aria-label = "Add to cart" ] { font-size: 0px !import…" at bounding box center [1210, 423] width 379 height 606
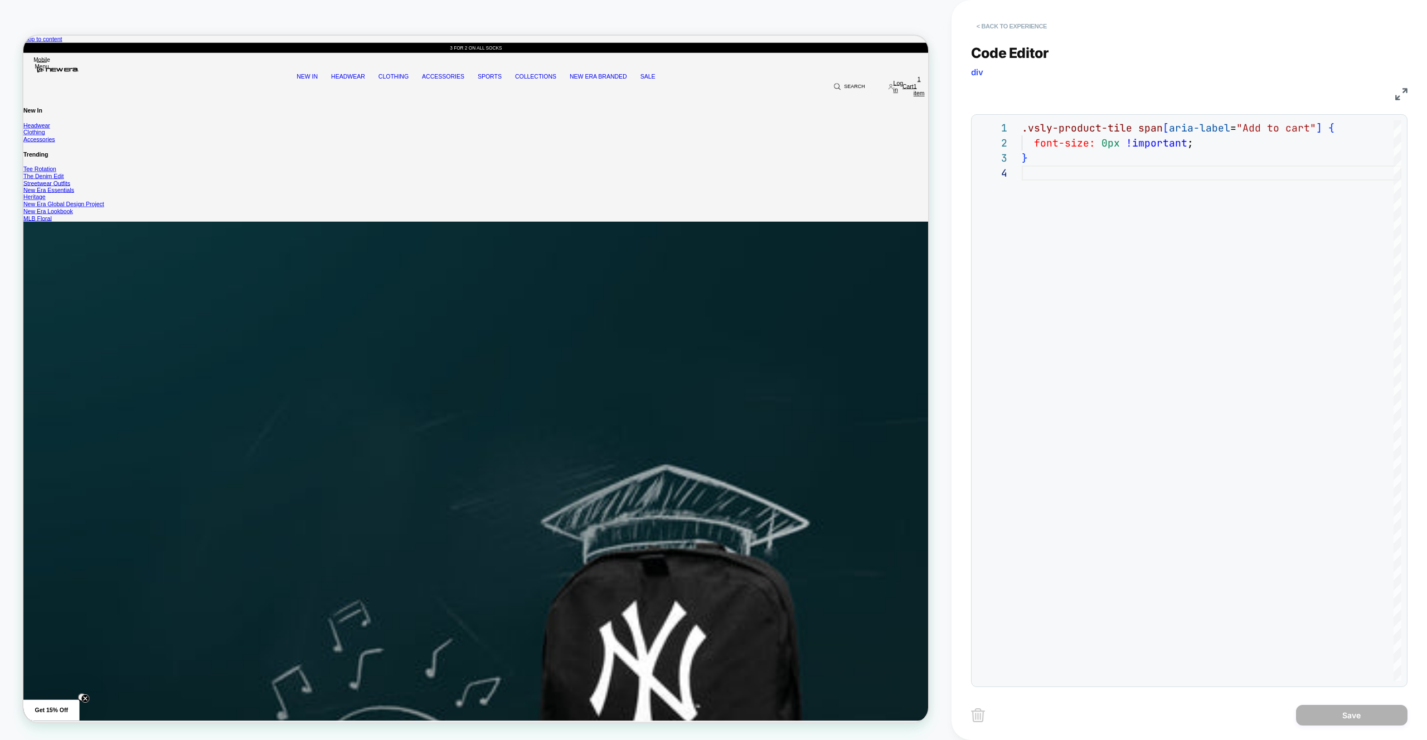
click at [1025, 17] on button "< Back to experience" at bounding box center [1011, 26] width 81 height 18
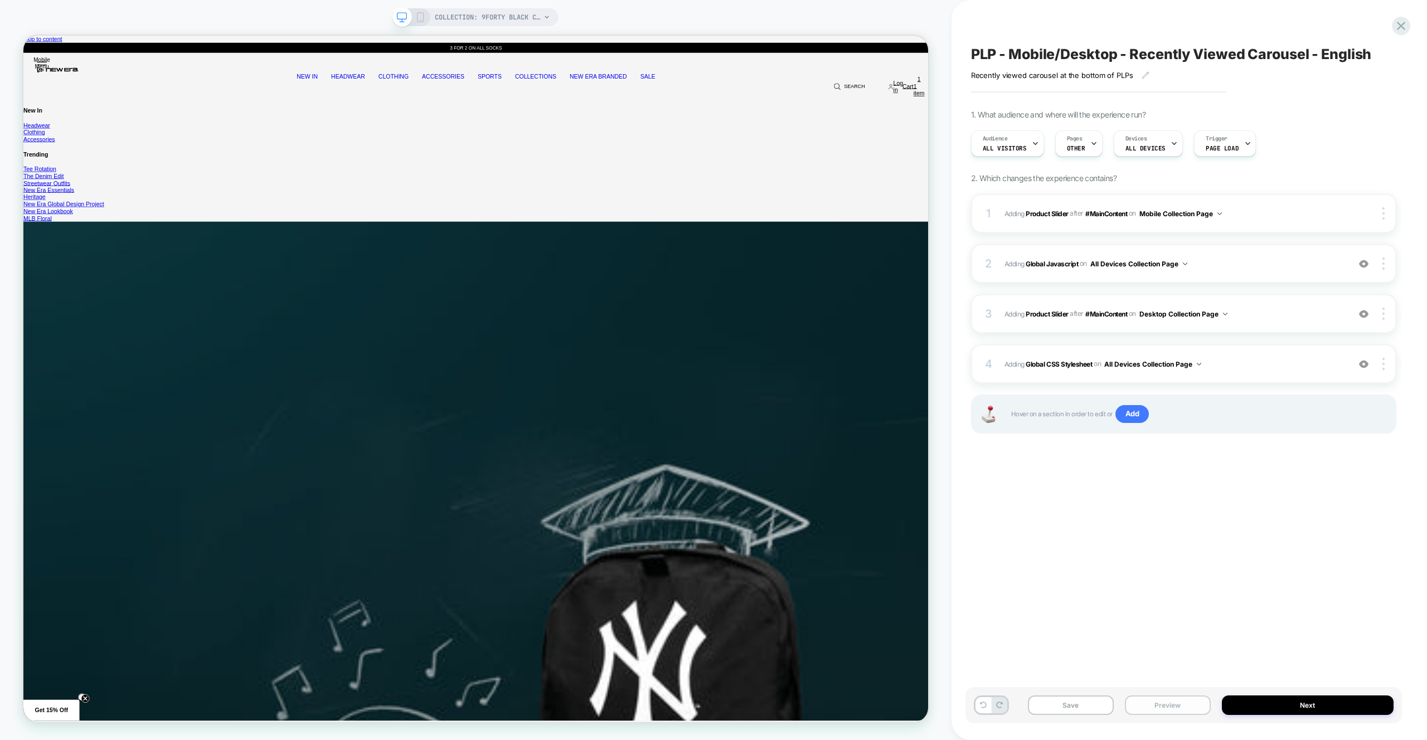
click at [1175, 701] on button "Preview" at bounding box center [1168, 705] width 86 height 20
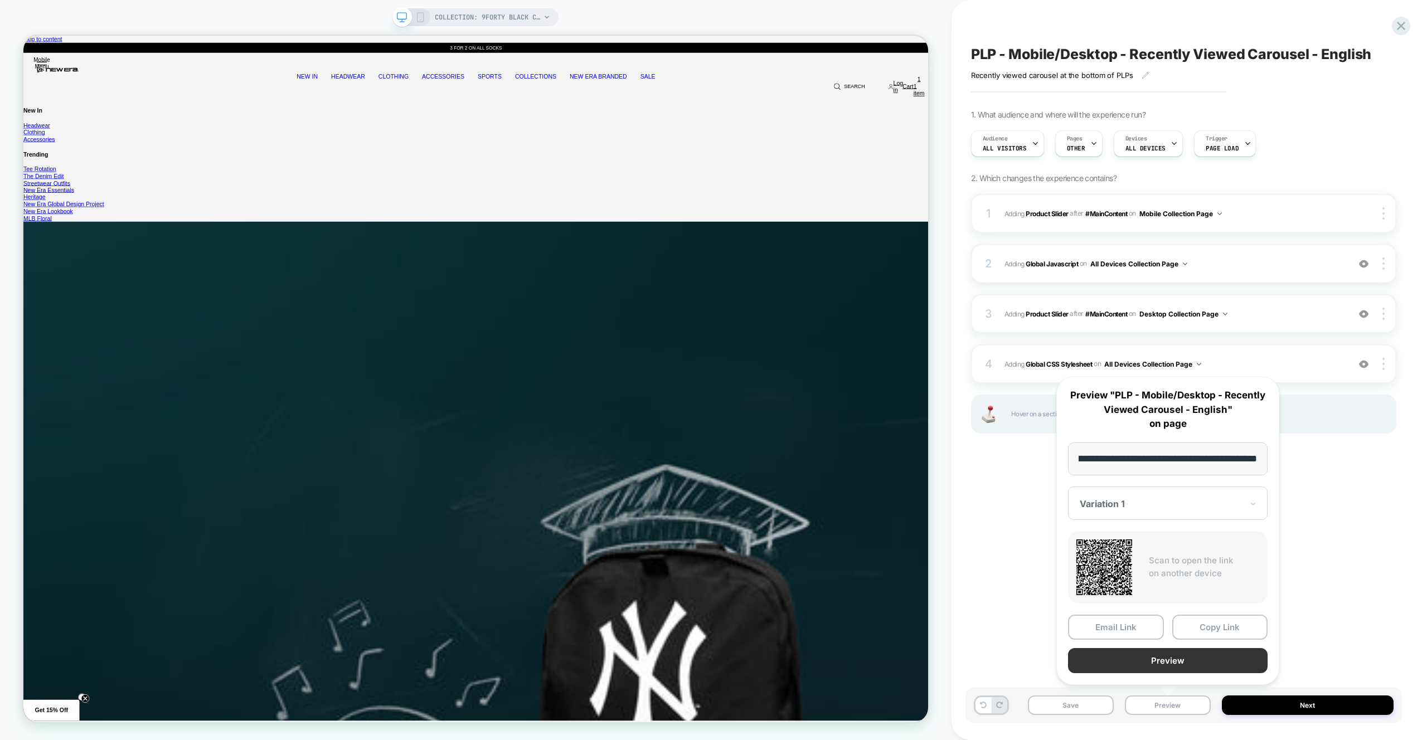
scroll to position [0, 0]
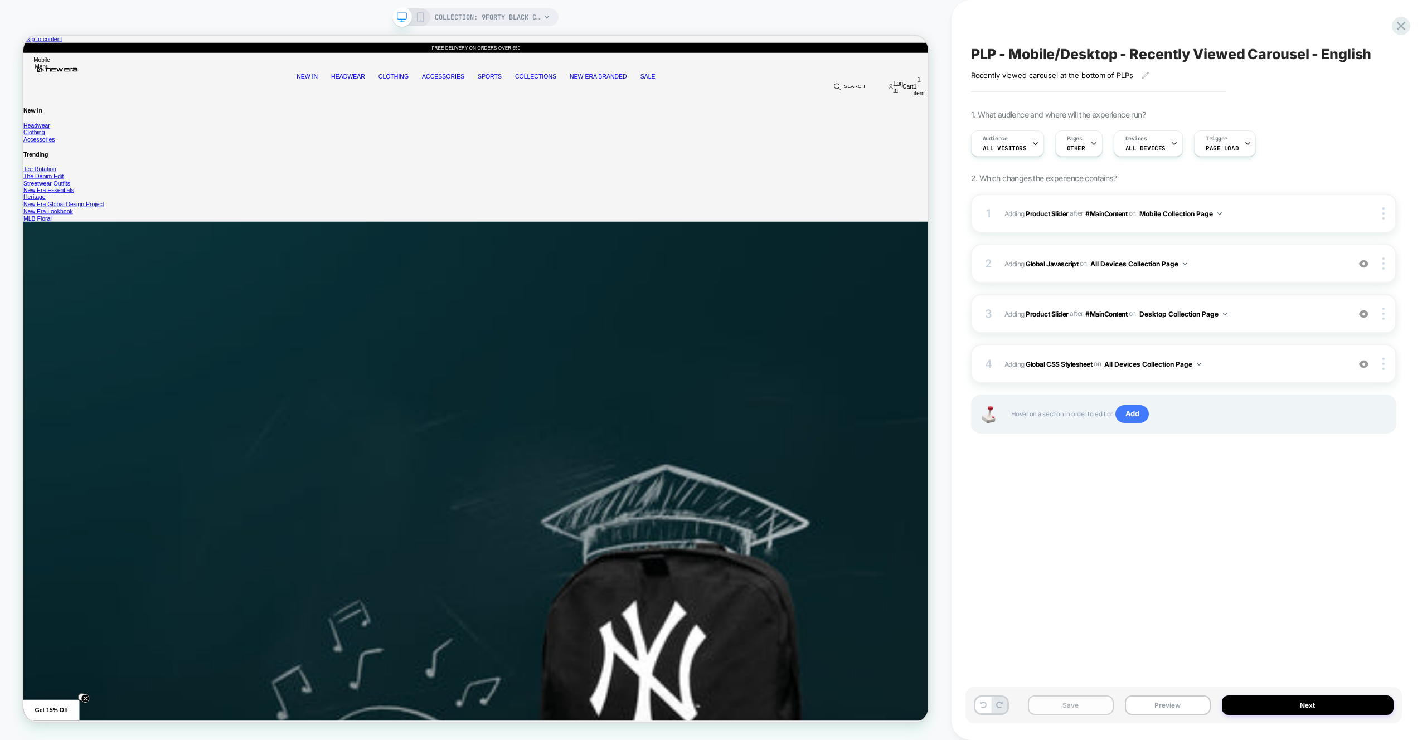
click at [1076, 709] on button "Save" at bounding box center [1071, 705] width 86 height 20
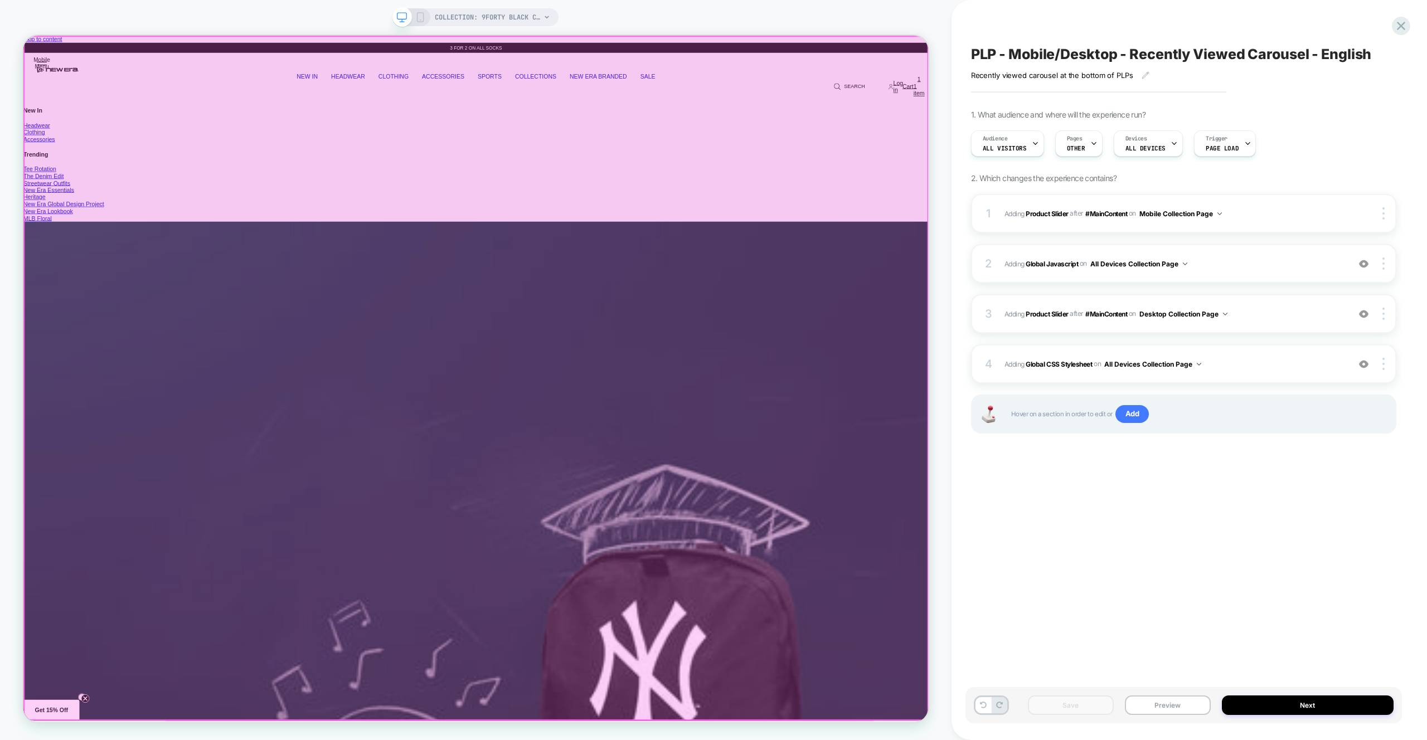
click at [1133, 348] on div at bounding box center [627, 492] width 1204 height 911
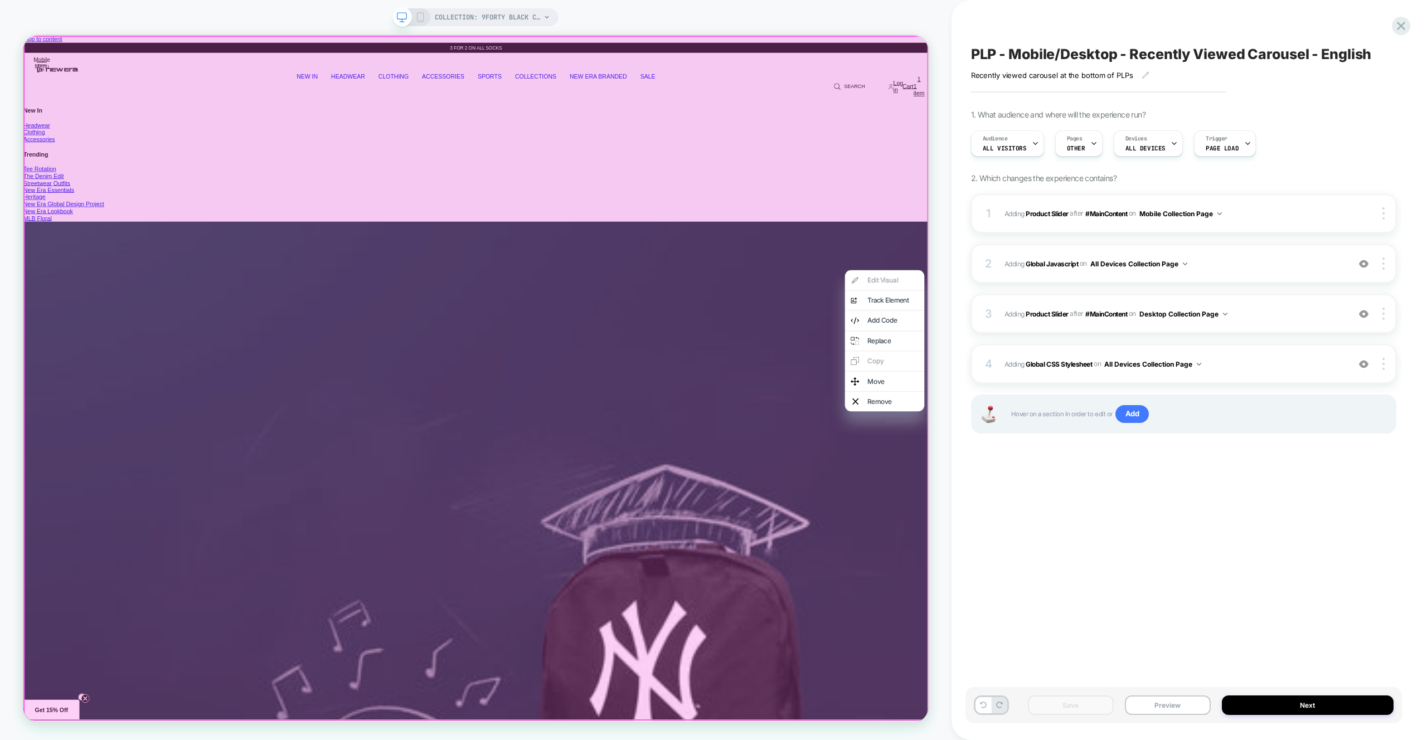
click at [1012, 236] on div at bounding box center [626, 492] width 1206 height 913
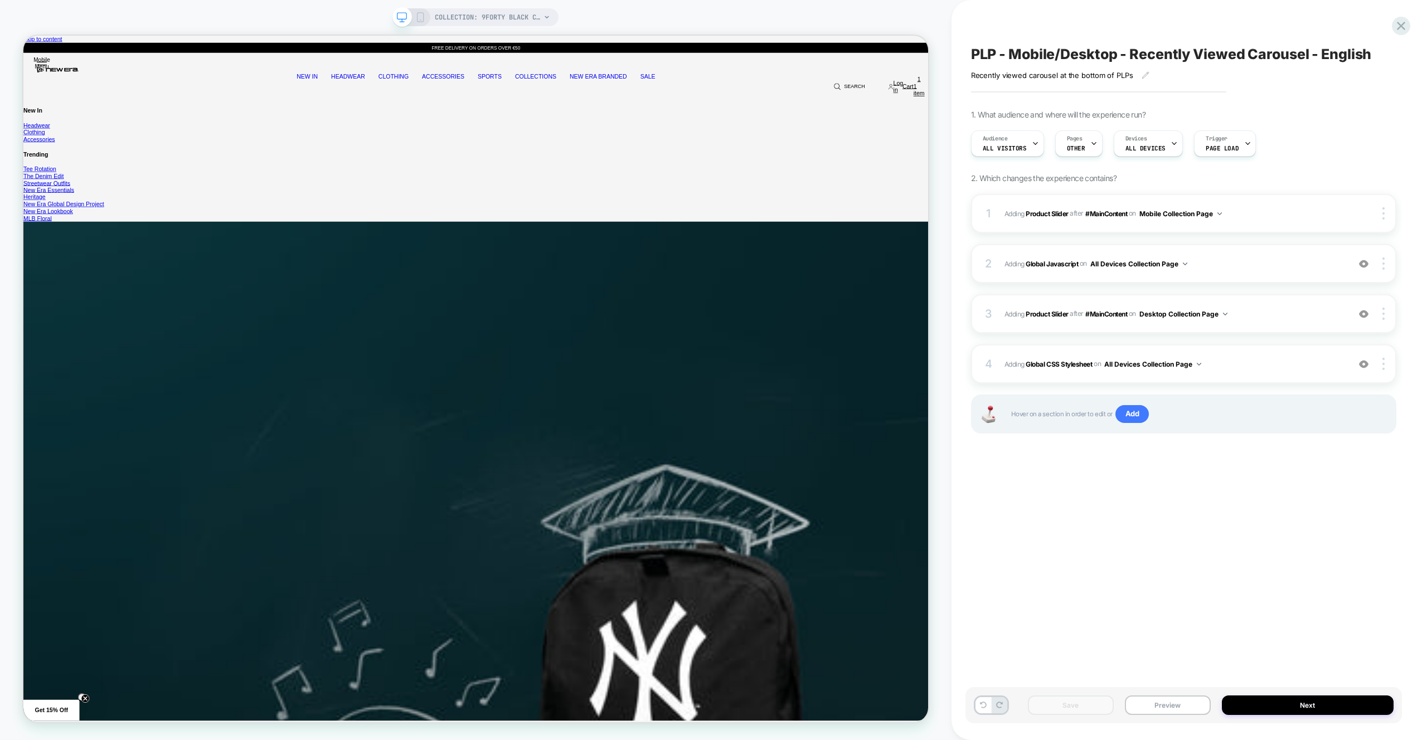
click at [422, 20] on icon at bounding box center [420, 17] width 10 height 10
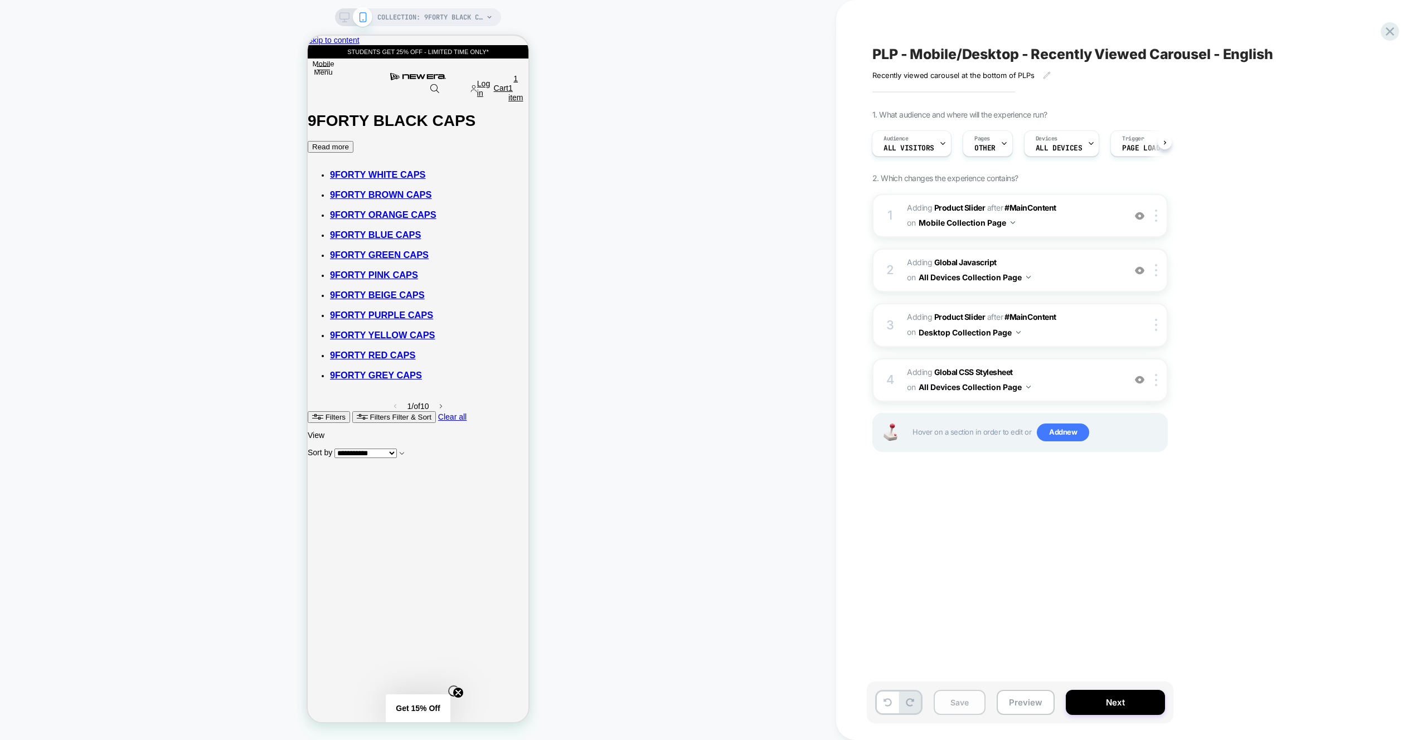
click at [0, 0] on button "Save" at bounding box center [0, 0] width 0 height 0
click at [0, 0] on button "Preview" at bounding box center [0, 0] width 0 height 0
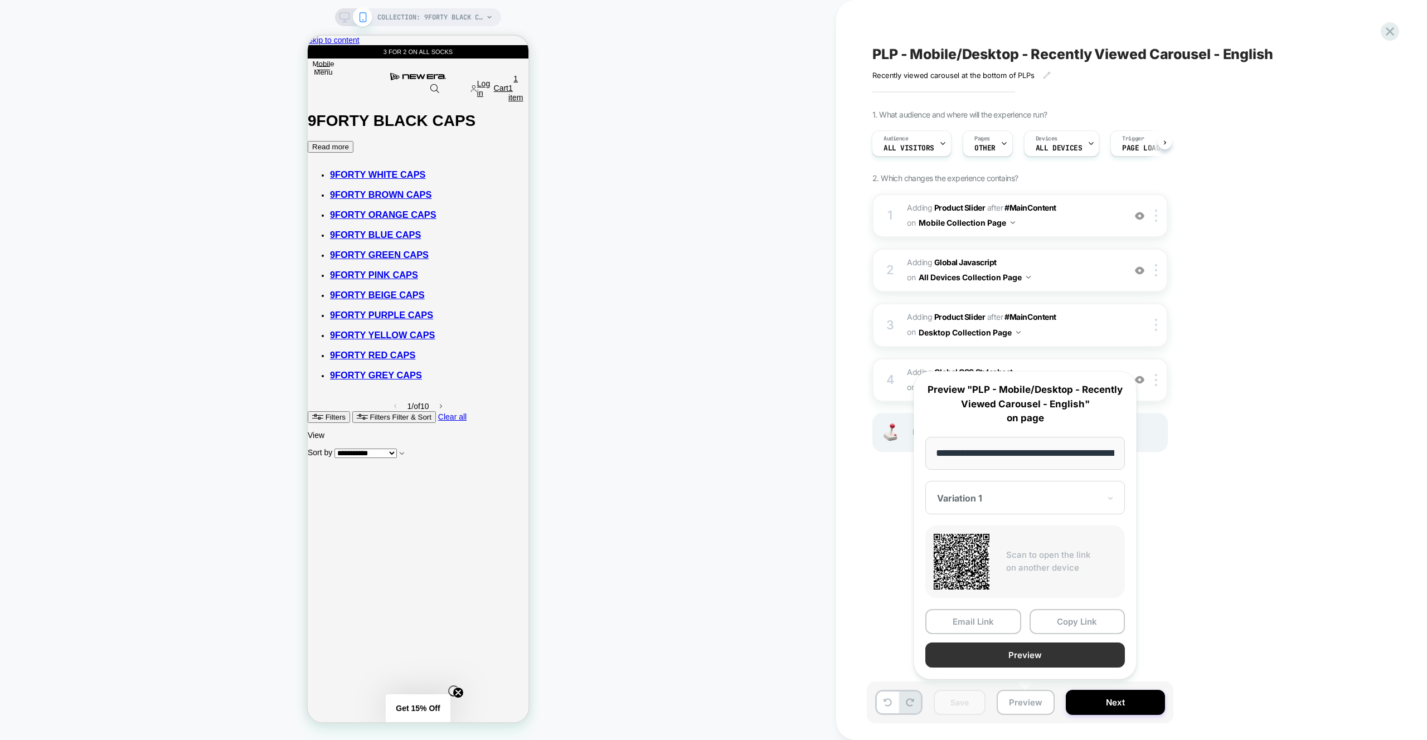
click at [1033, 659] on button "Preview" at bounding box center [1024, 655] width 199 height 25
